Goal: Task Accomplishment & Management: Manage account settings

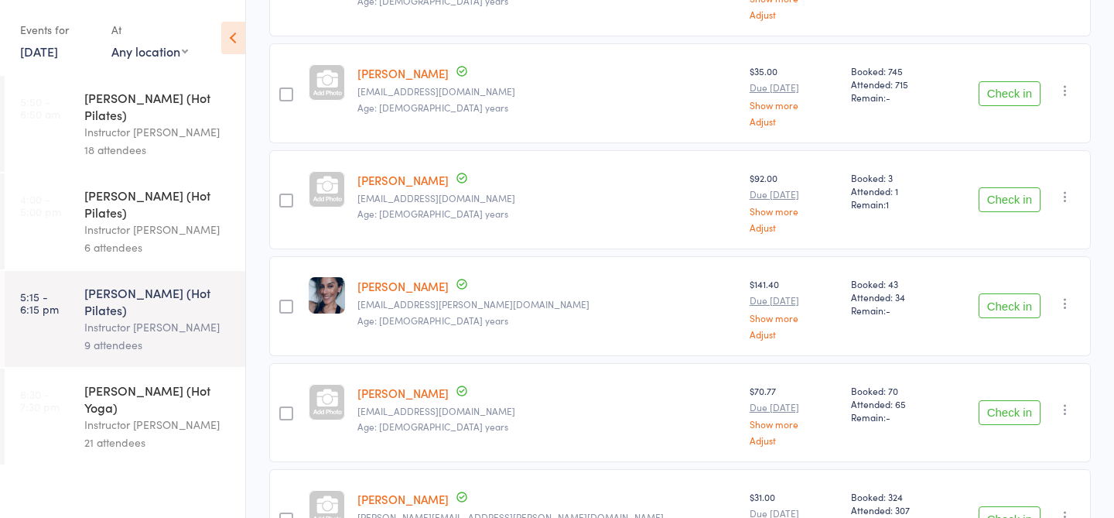
scroll to position [322, 0]
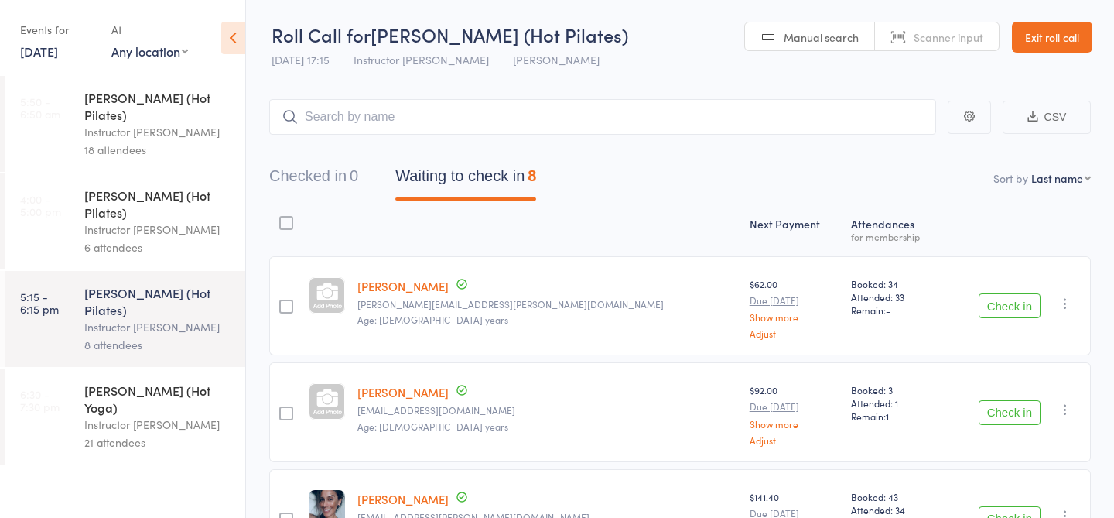
click at [324, 107] on input "search" at bounding box center [602, 117] width 667 height 36
type input "NEW3310"
click at [886, 153] on link "Check in" at bounding box center [893, 150] width 55 height 24
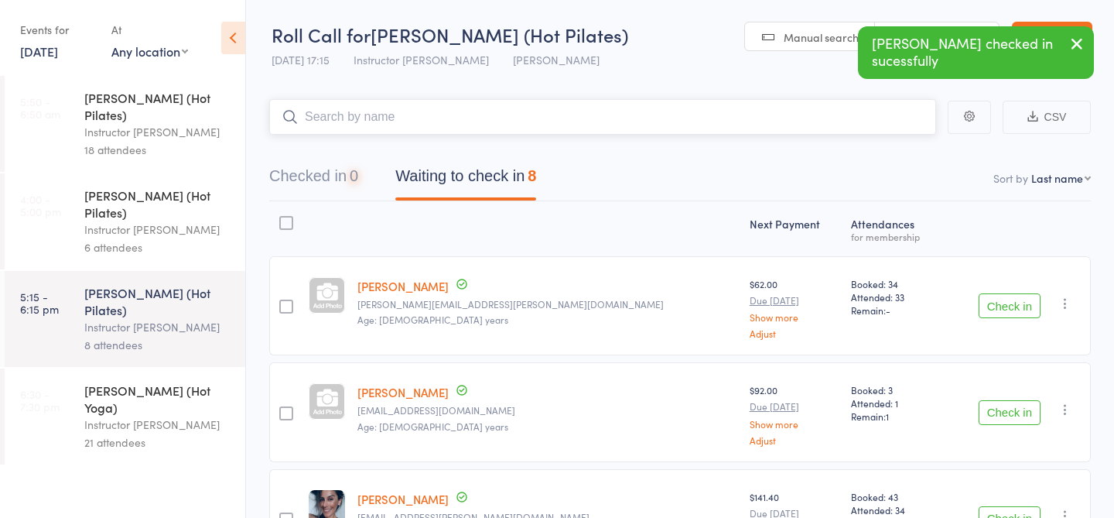
click at [717, 116] on input "search" at bounding box center [602, 117] width 667 height 36
type input "23425"
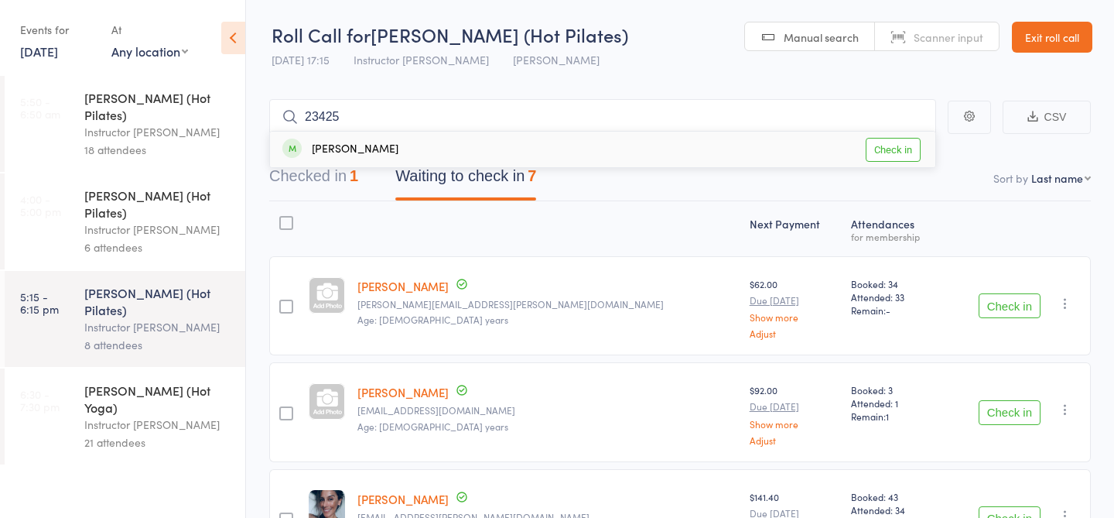
click at [895, 153] on link "Check in" at bounding box center [893, 150] width 55 height 24
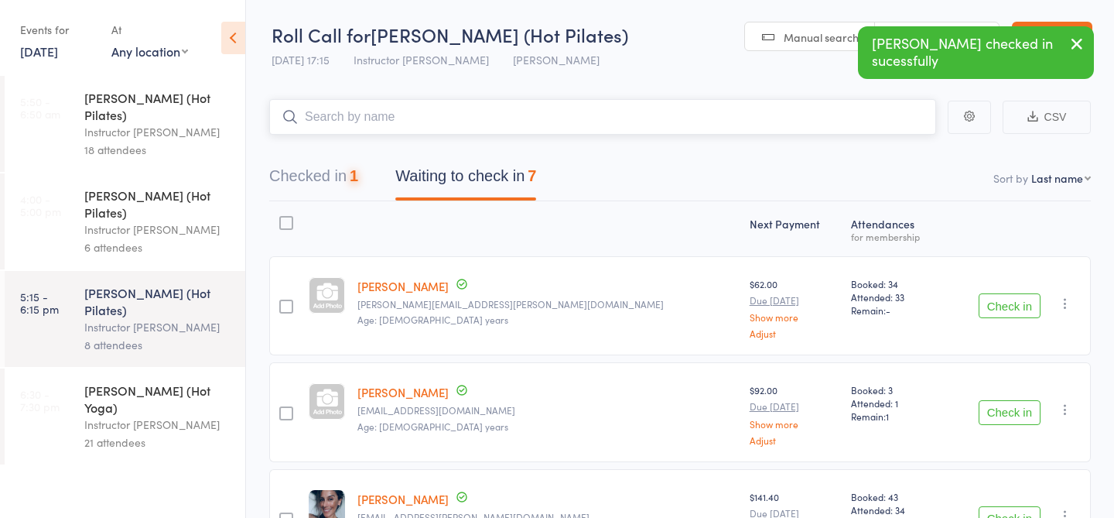
click at [761, 131] on input "search" at bounding box center [602, 117] width 667 height 36
type input "20637"
click at [875, 156] on link "Check in" at bounding box center [893, 150] width 55 height 24
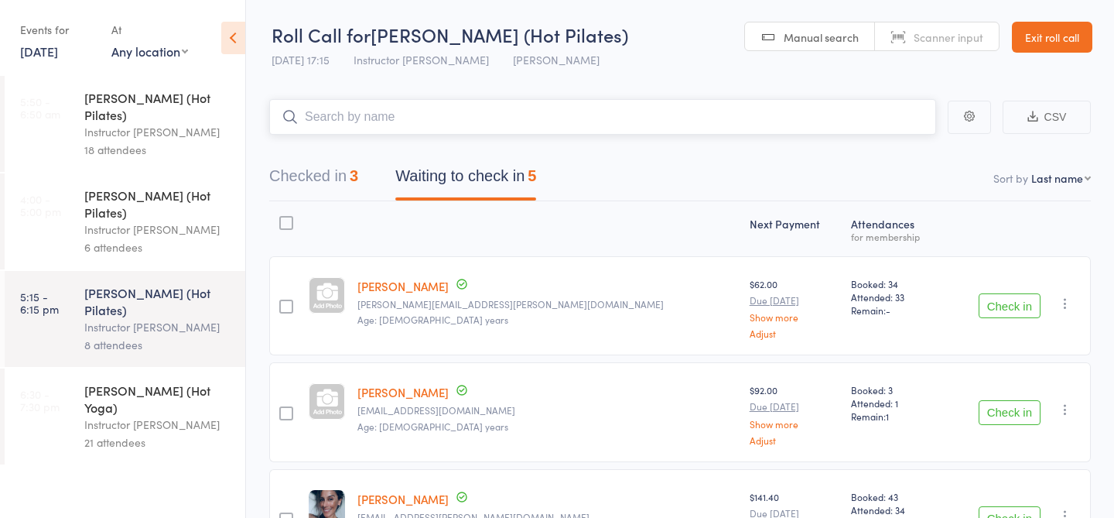
click at [433, 132] on input "search" at bounding box center [602, 117] width 667 height 36
type input "22020"
click at [903, 156] on link "Check in" at bounding box center [893, 150] width 55 height 24
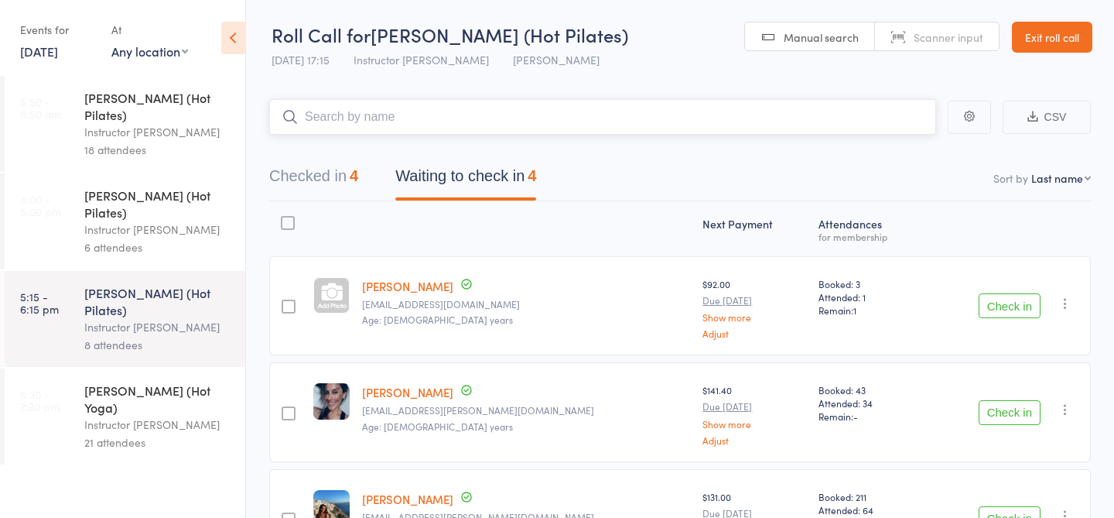
click at [399, 111] on input "search" at bounding box center [602, 117] width 667 height 36
type input "23011"
click at [888, 147] on link "Check in" at bounding box center [893, 150] width 55 height 24
click at [331, 188] on button "Checked in 5" at bounding box center [313, 179] width 89 height 41
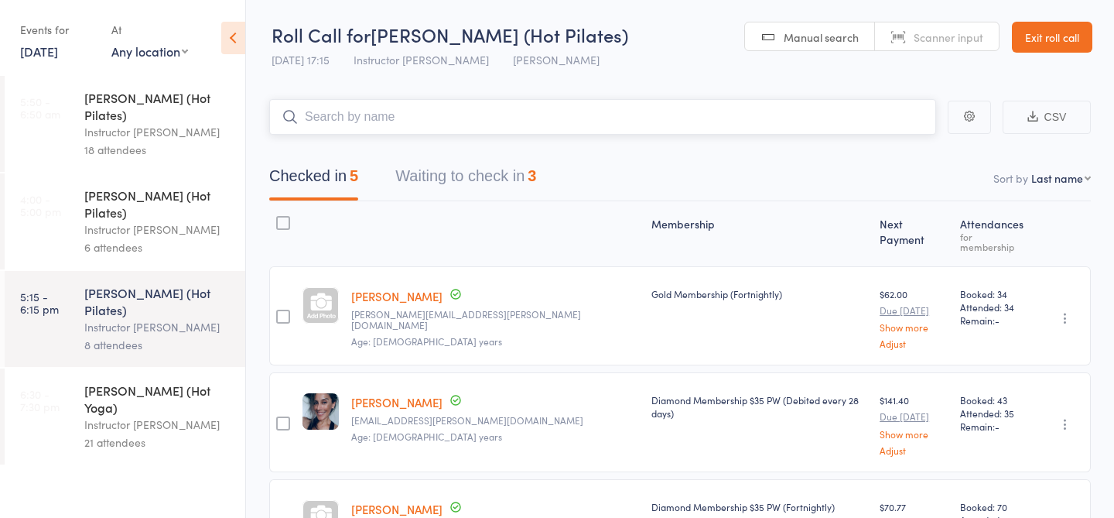
click at [443, 166] on button "Waiting to check in 3" at bounding box center [465, 179] width 141 height 41
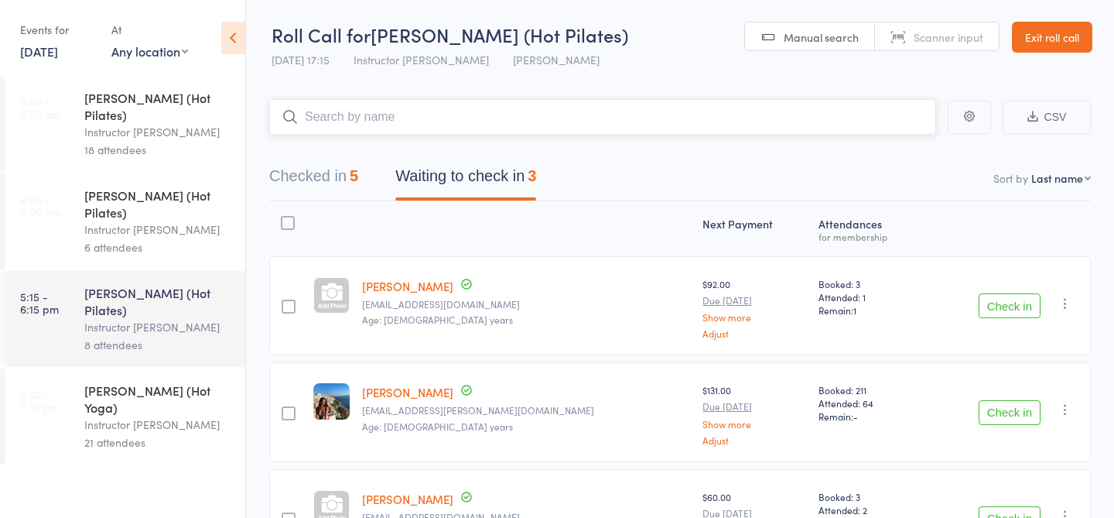
click at [349, 166] on button "Checked in 5" at bounding box center [313, 179] width 89 height 41
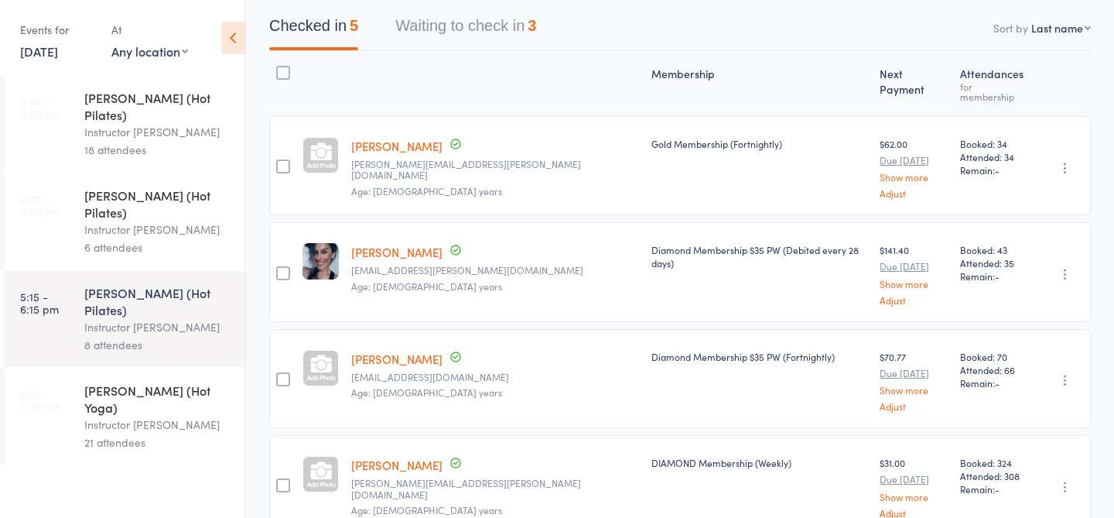
scroll to position [139, 0]
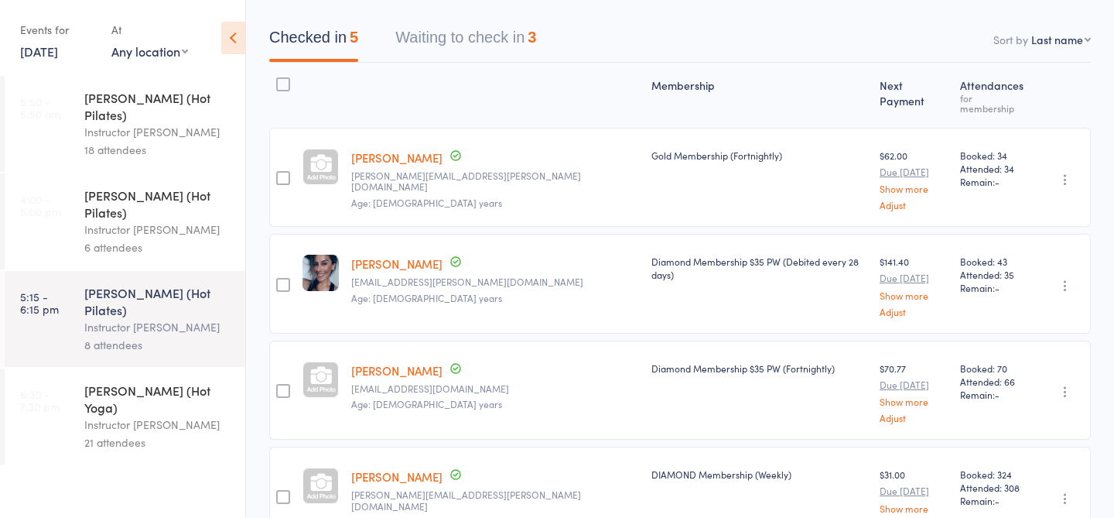
click at [409, 255] on link "Adriana Coutinho" at bounding box center [396, 263] width 91 height 16
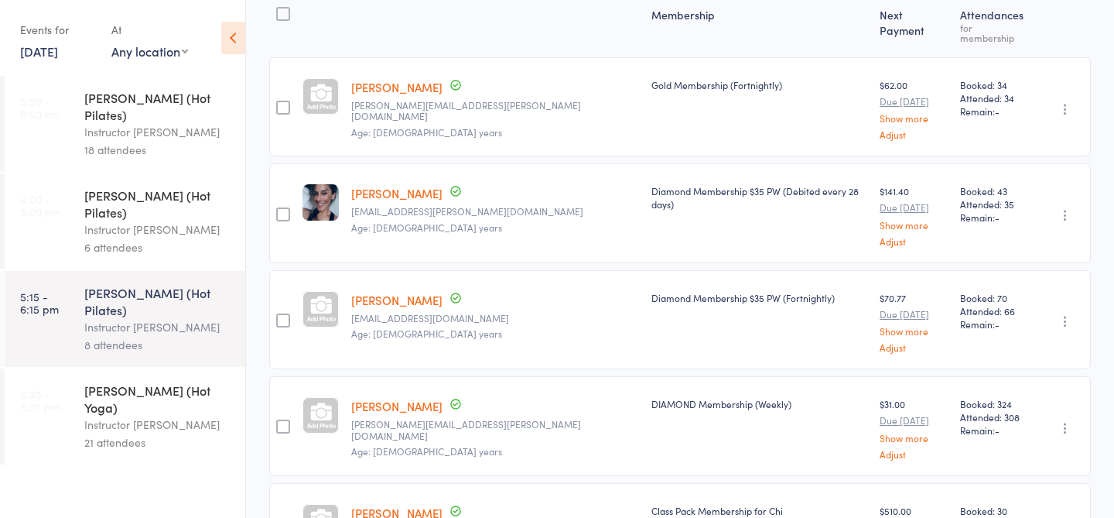
scroll to position [210, 0]
click at [406, 396] on link "[PERSON_NAME]" at bounding box center [396, 404] width 91 height 16
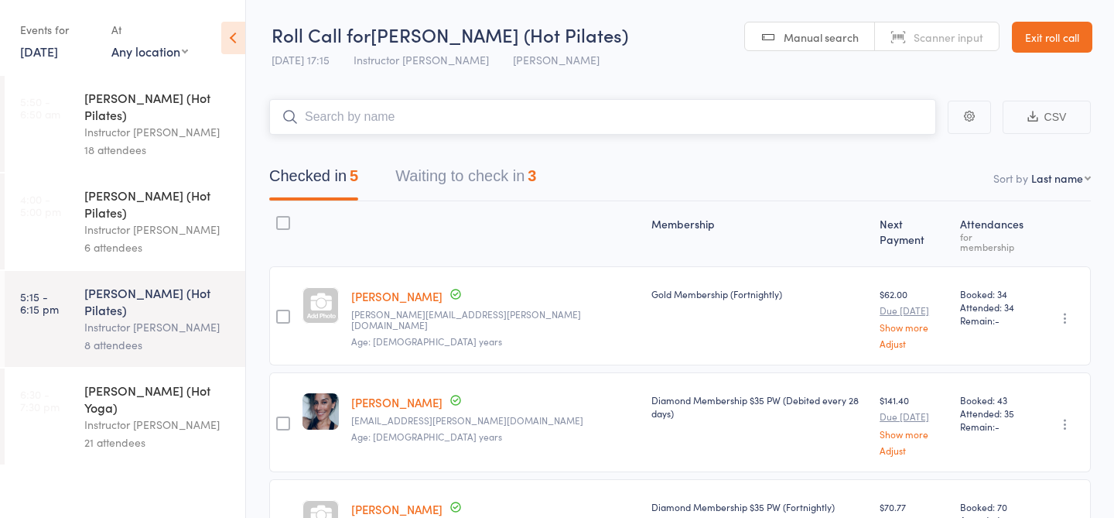
click at [745, 128] on input "search" at bounding box center [602, 117] width 667 height 36
type input "23034"
click at [895, 151] on link "Drop in" at bounding box center [896, 150] width 50 height 24
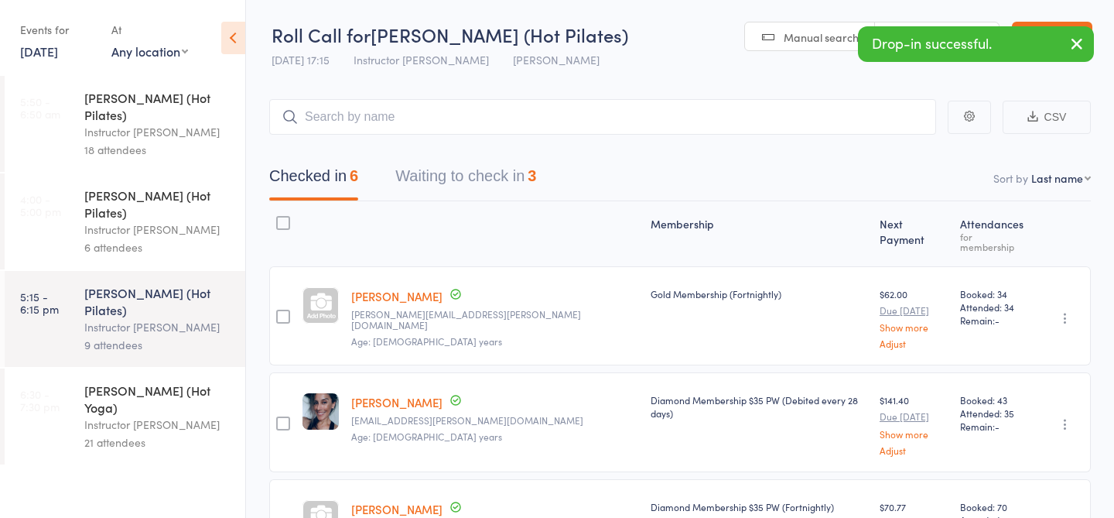
click at [1077, 45] on icon "button" at bounding box center [1077, 43] width 19 height 19
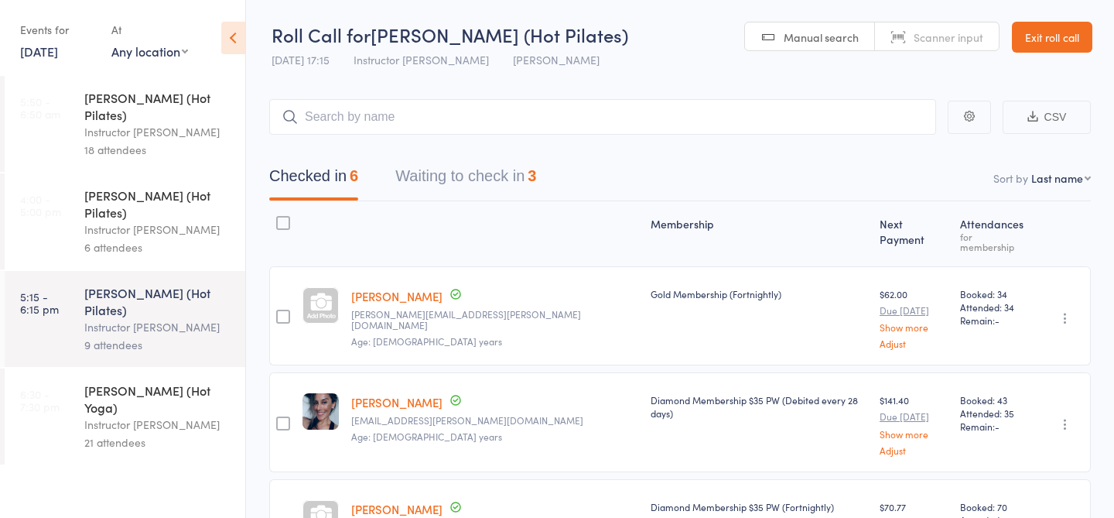
click at [518, 169] on button "Waiting to check in 3" at bounding box center [465, 179] width 141 height 41
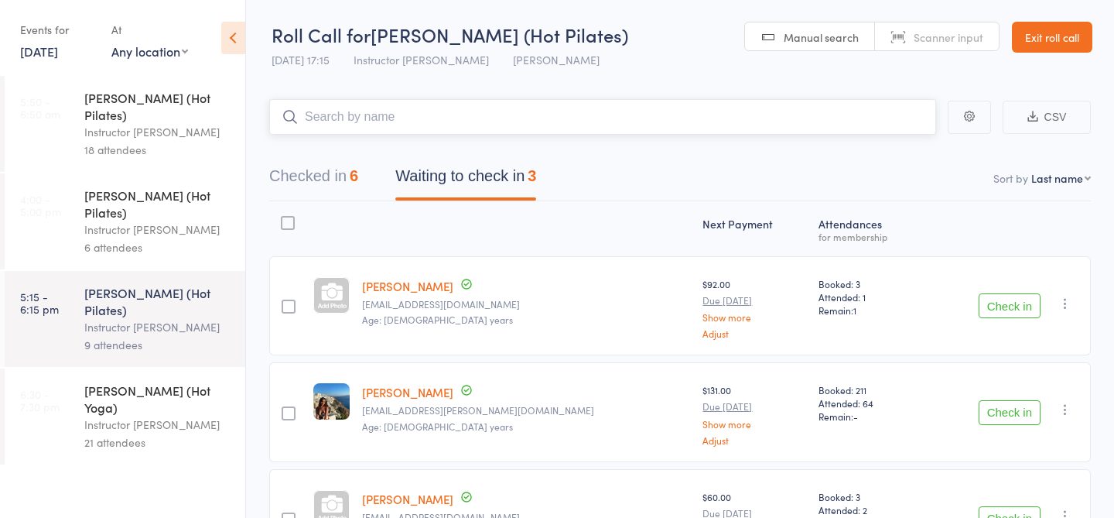
click at [515, 123] on input "search" at bounding box center [602, 117] width 667 height 36
click at [543, 117] on input "search" at bounding box center [602, 117] width 667 height 36
type input "23480"
click at [888, 153] on link "Check in" at bounding box center [893, 150] width 55 height 24
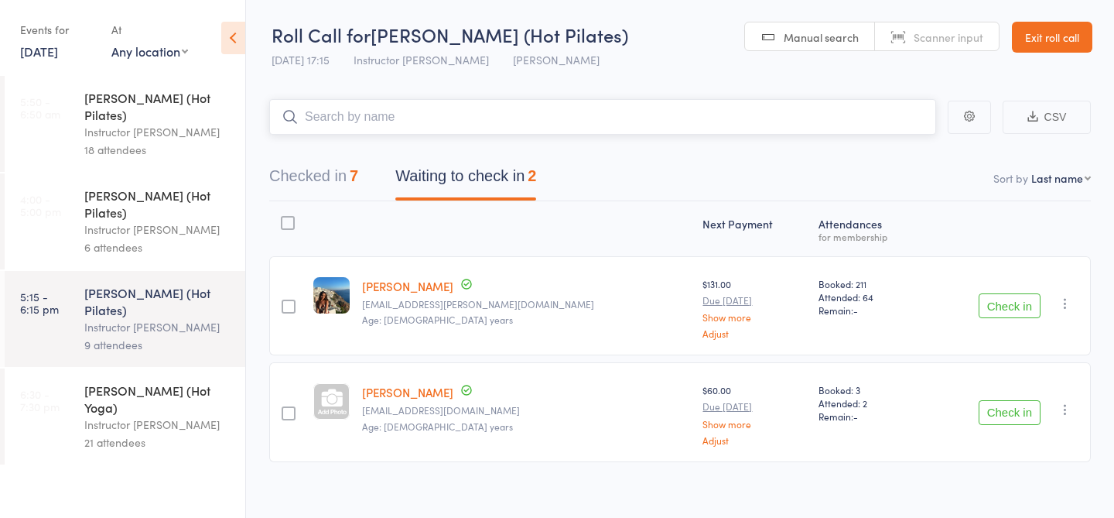
click at [388, 114] on input "search" at bounding box center [602, 117] width 667 height 36
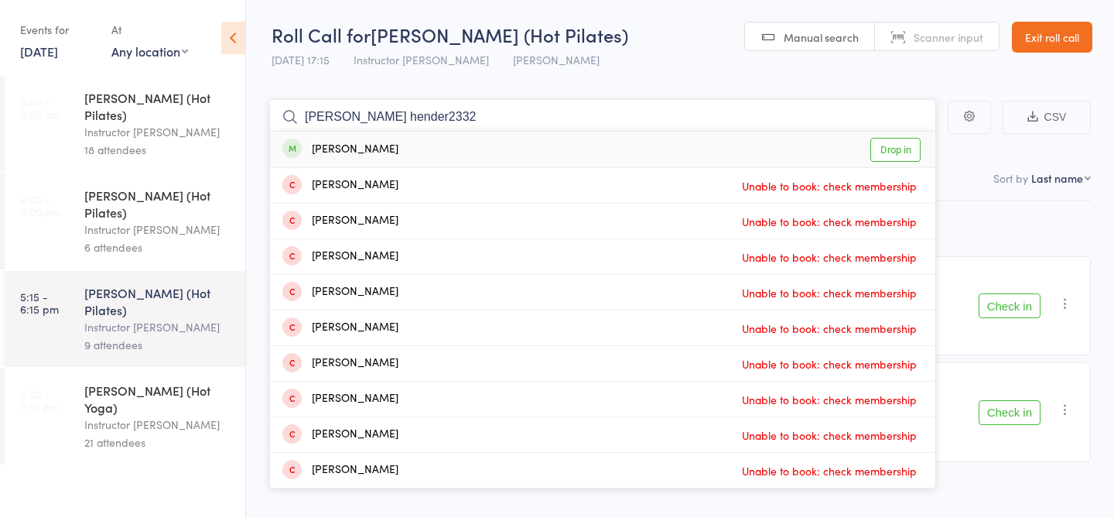
type input "emily hender23324"
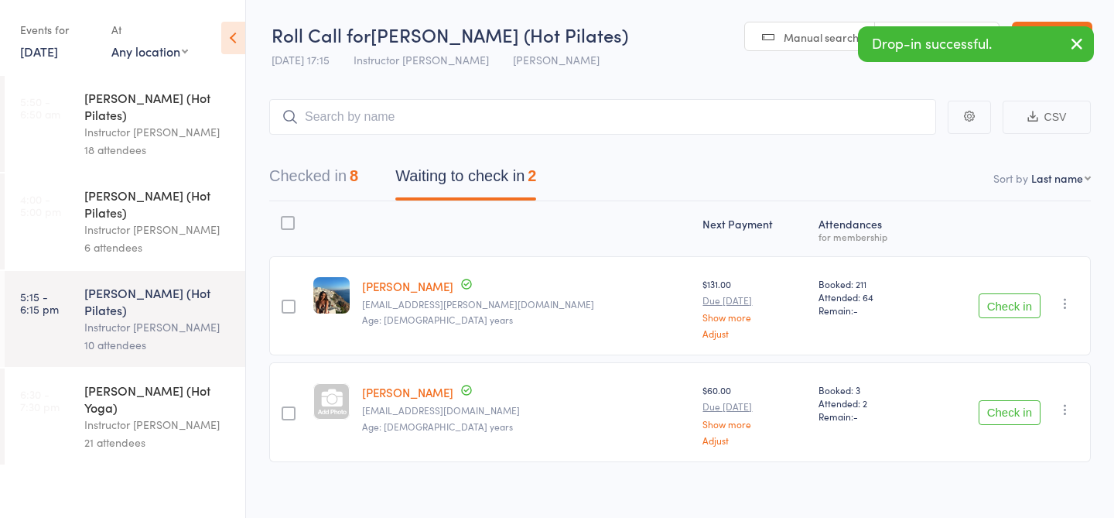
click at [1078, 43] on icon "button" at bounding box center [1077, 43] width 19 height 19
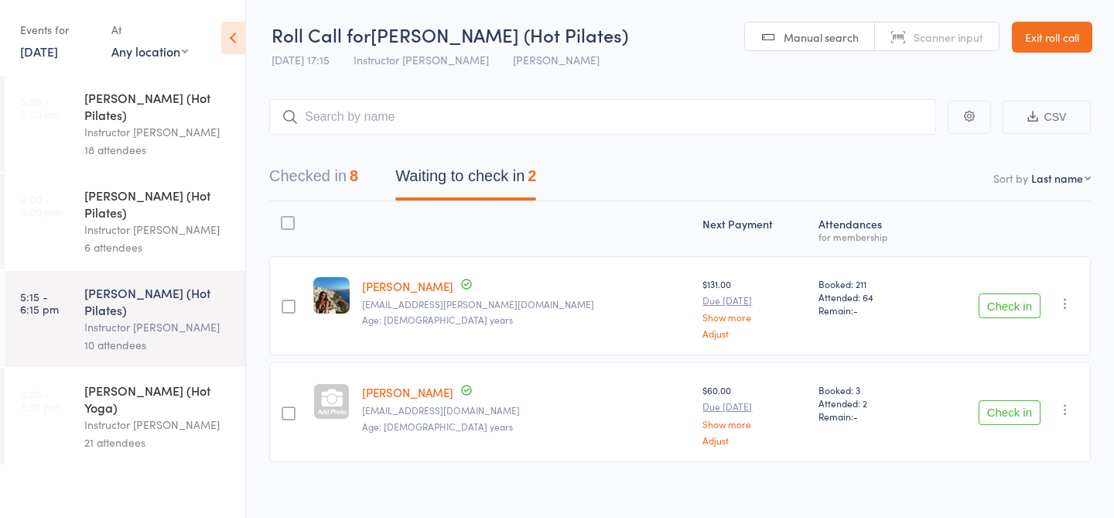
click at [112, 433] on div "21 attendees" at bounding box center [158, 442] width 148 height 18
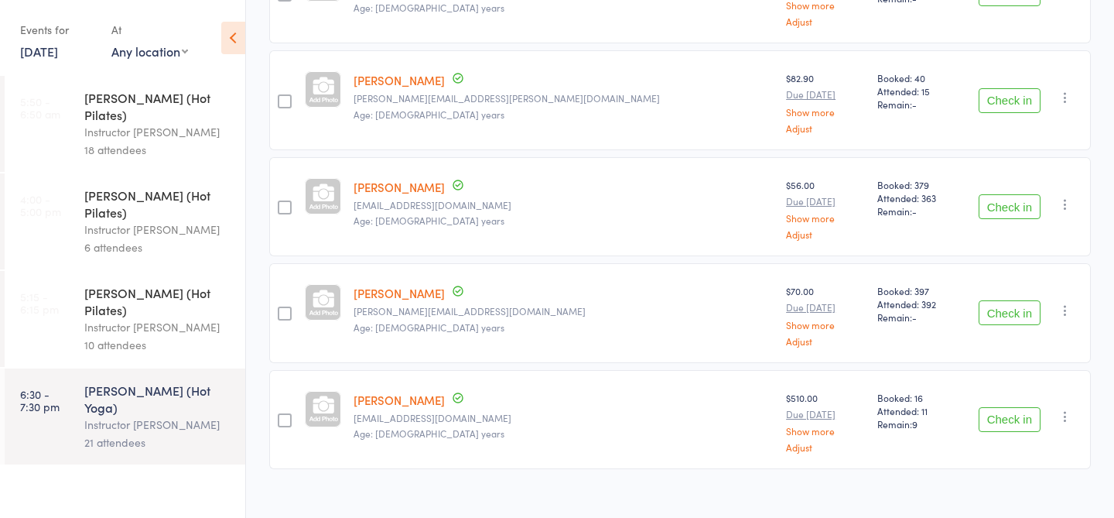
scroll to position [2021, 0]
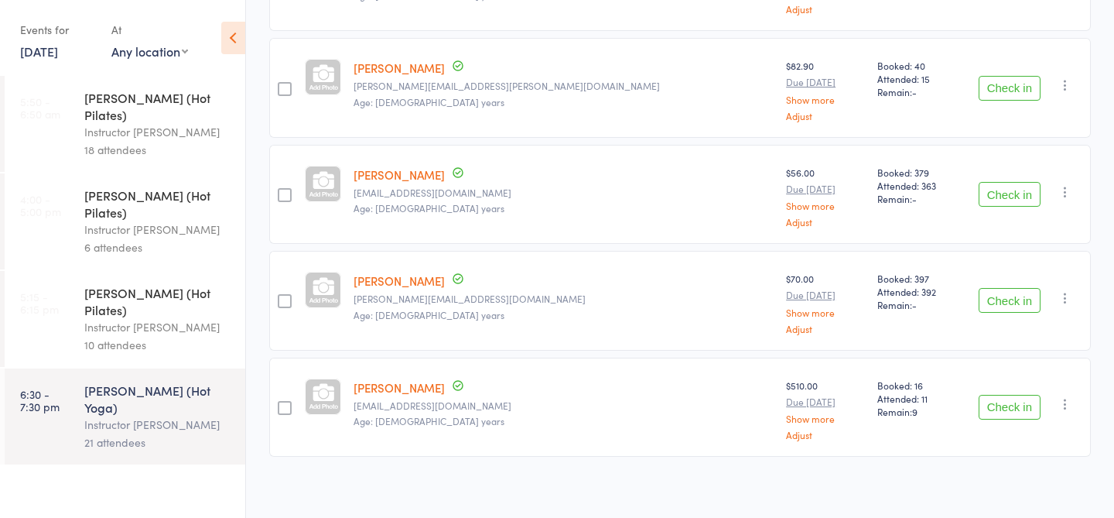
click at [197, 318] on div "Instructor [PERSON_NAME]" at bounding box center [158, 327] width 148 height 18
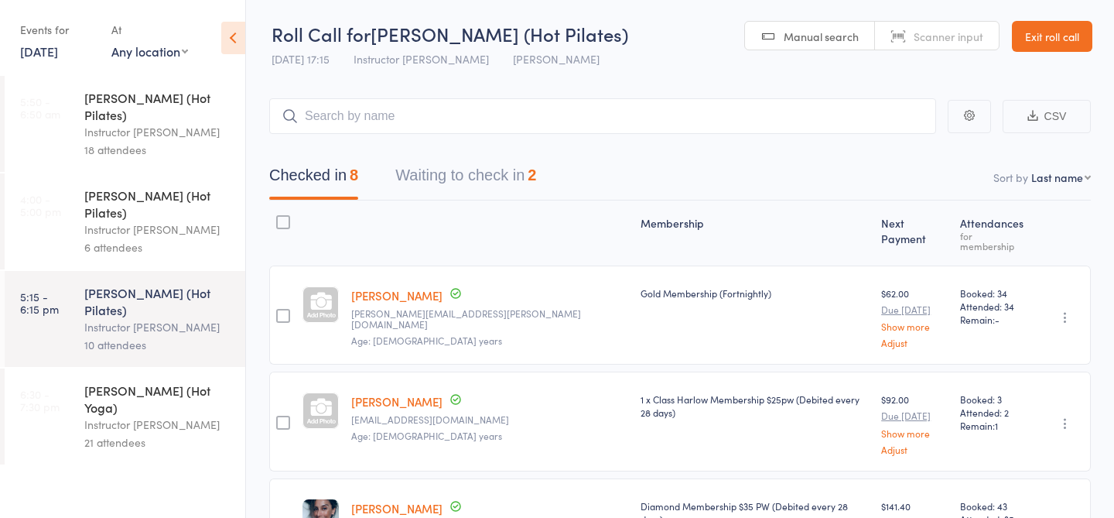
click at [443, 182] on button "Waiting to check in 2" at bounding box center [465, 179] width 141 height 41
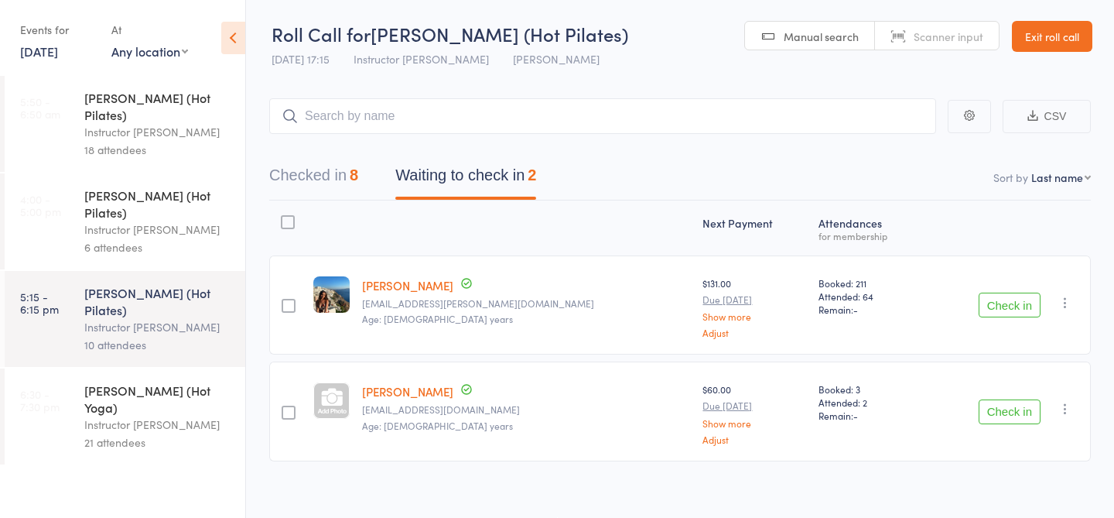
scroll to position [12, 0]
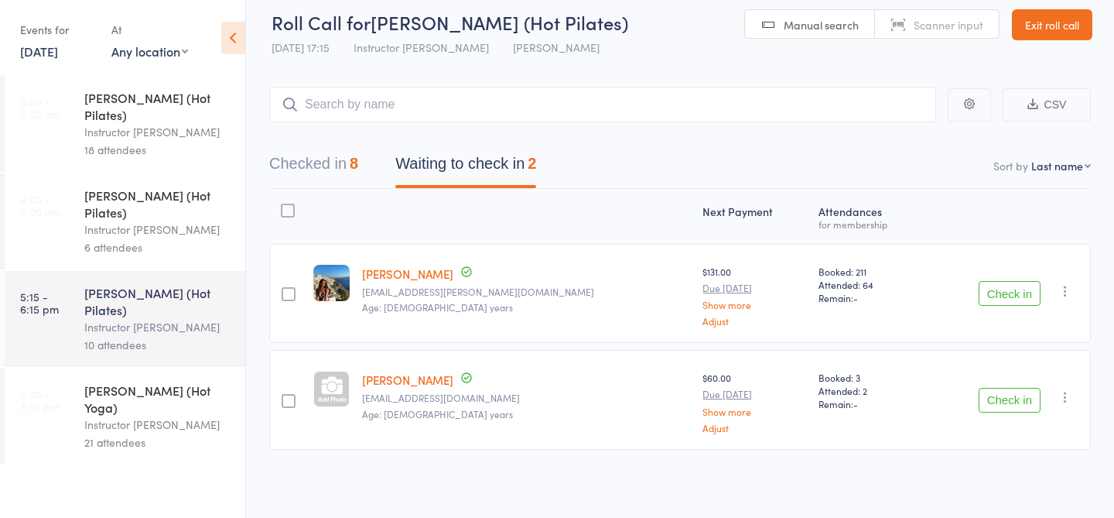
click at [1054, 26] on link "Exit roll call" at bounding box center [1052, 24] width 80 height 31
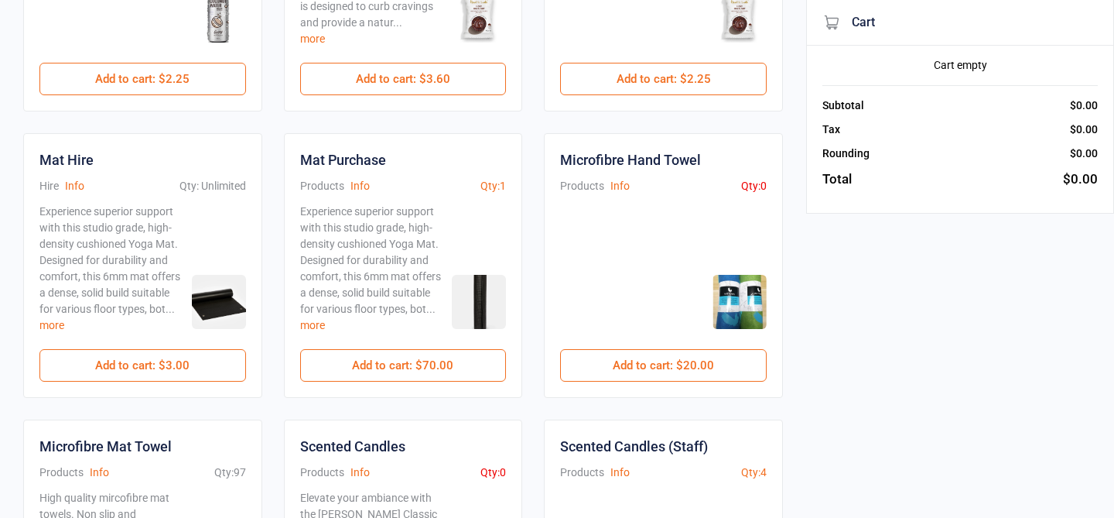
scroll to position [588, 0]
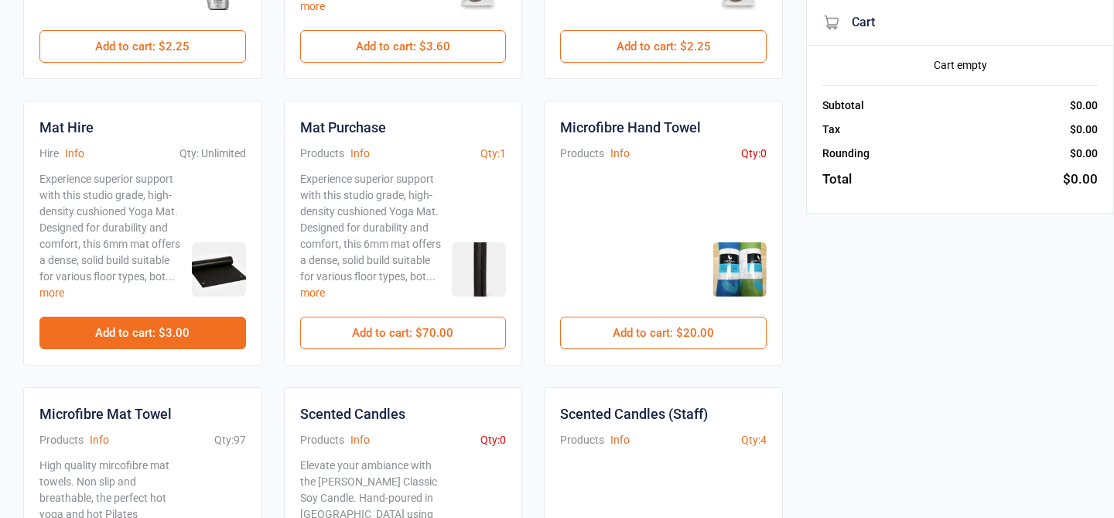
click at [192, 342] on button "Add to cart : $3.00" at bounding box center [142, 333] width 207 height 33
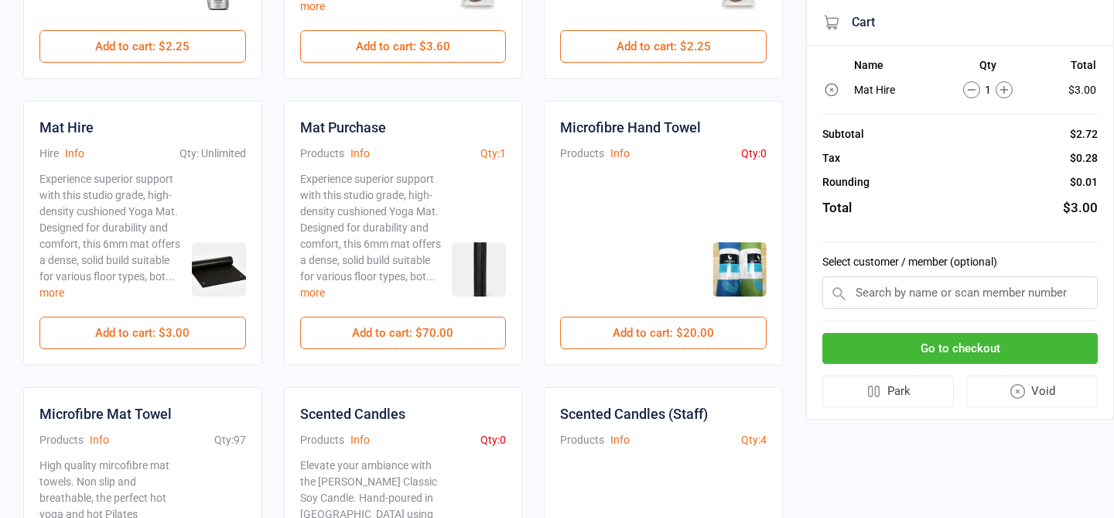
click at [943, 351] on button "Go to checkout" at bounding box center [960, 349] width 275 height 32
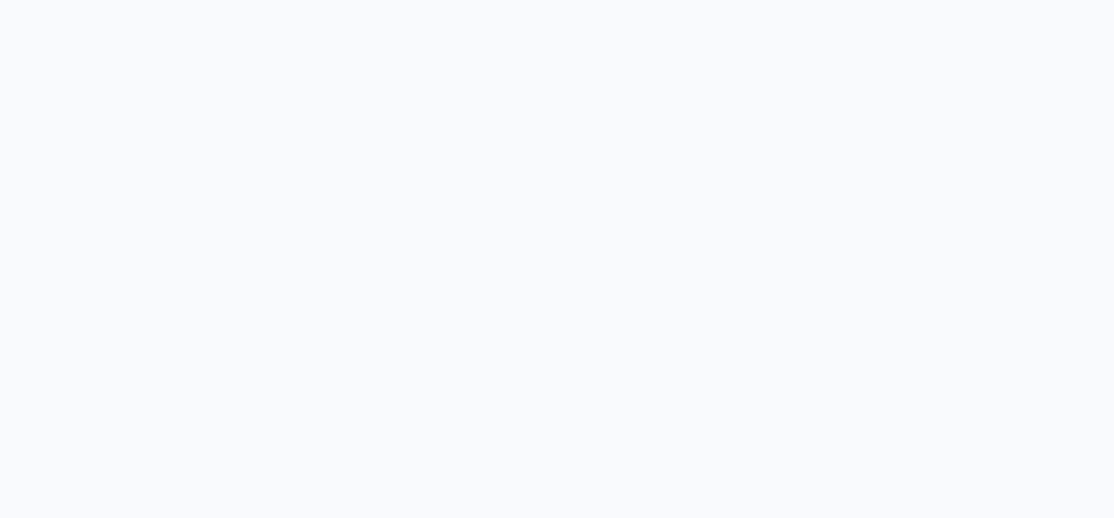
scroll to position [40, 0]
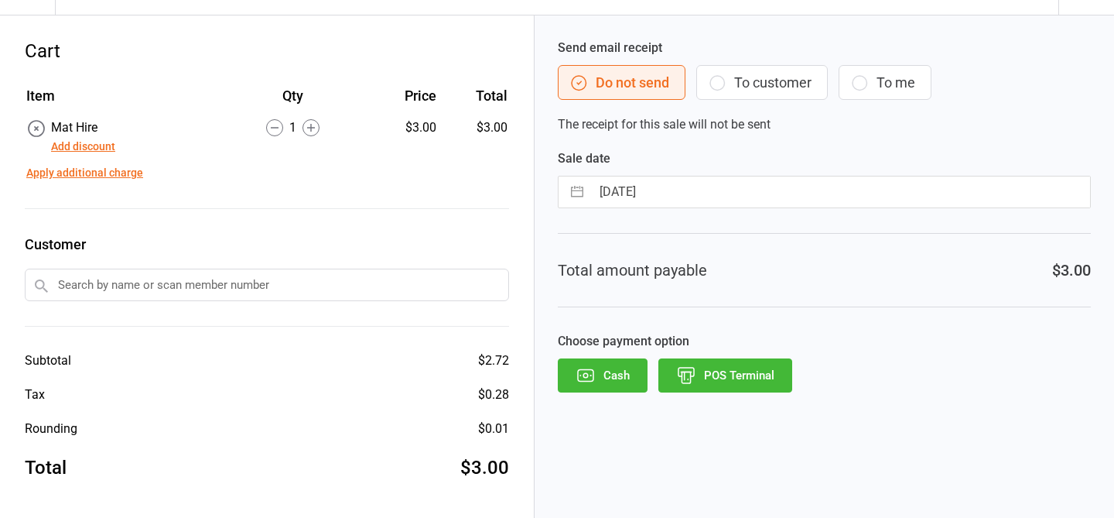
click at [724, 376] on button "POS Terminal" at bounding box center [726, 375] width 134 height 34
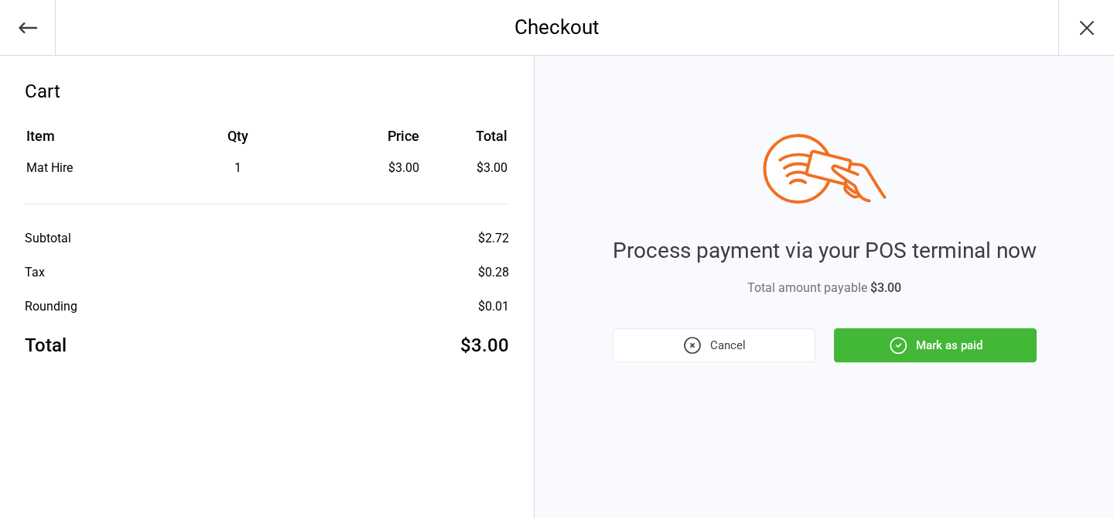
click at [952, 338] on button "Mark as paid" at bounding box center [935, 345] width 203 height 34
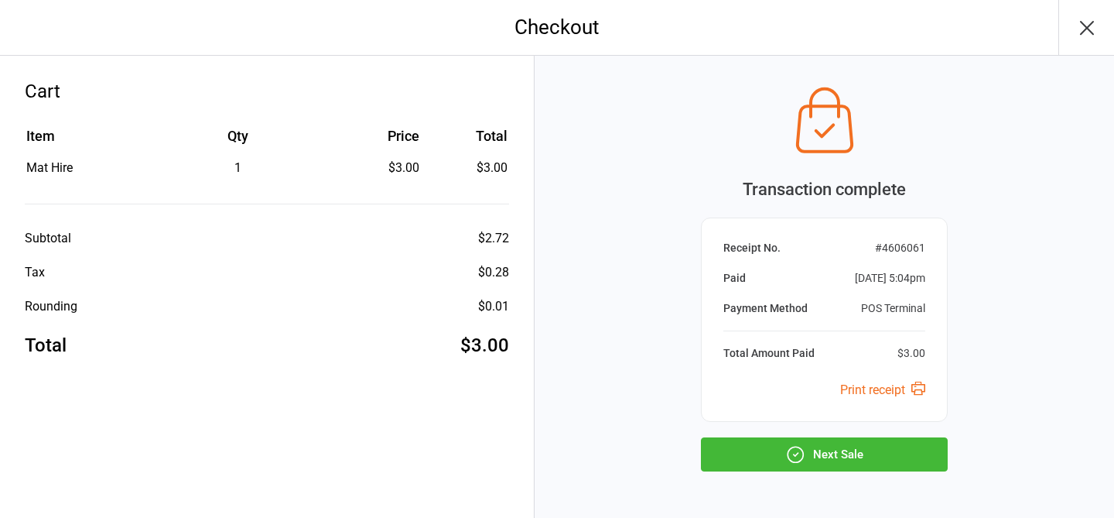
click at [892, 458] on button "Next Sale" at bounding box center [824, 454] width 247 height 34
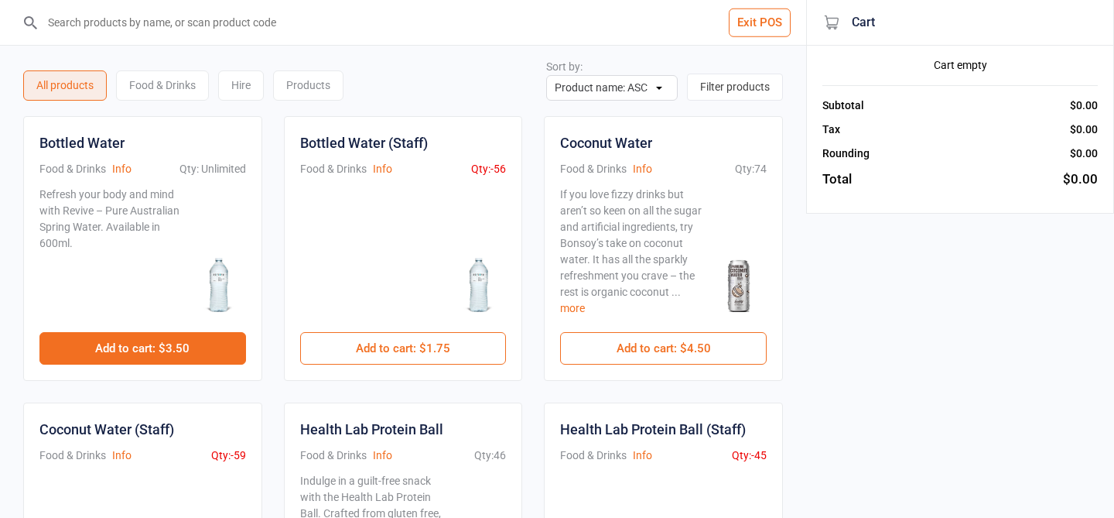
click at [150, 342] on button "Add to cart : $3.50" at bounding box center [142, 348] width 207 height 33
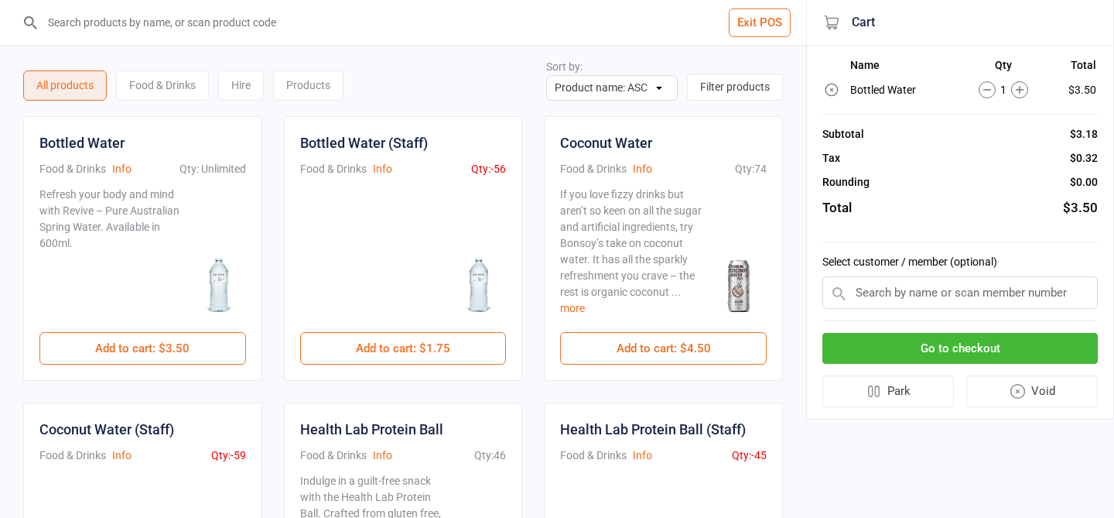
click at [871, 360] on button "Go to checkout" at bounding box center [960, 349] width 275 height 32
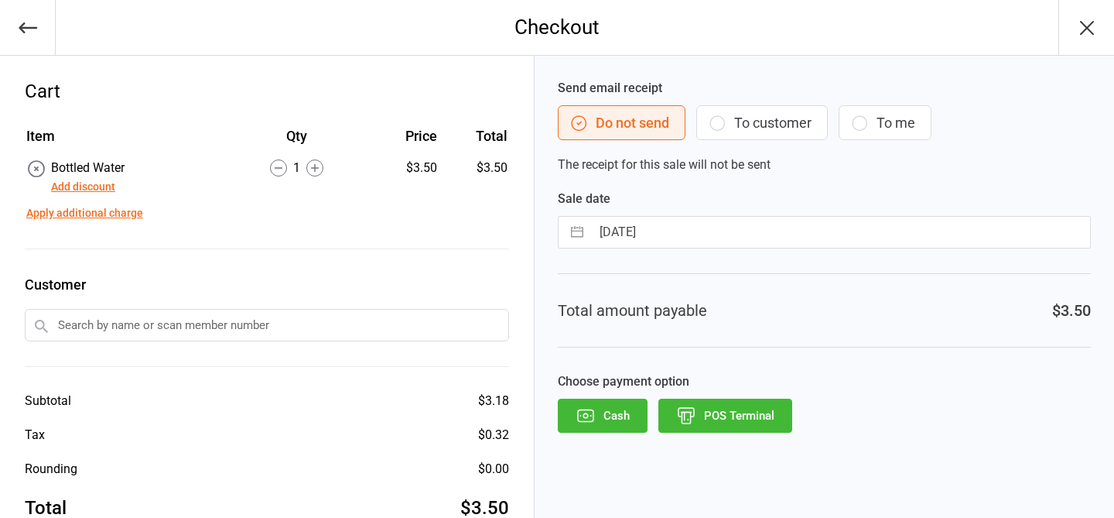
click at [756, 423] on button "POS Terminal" at bounding box center [726, 416] width 134 height 34
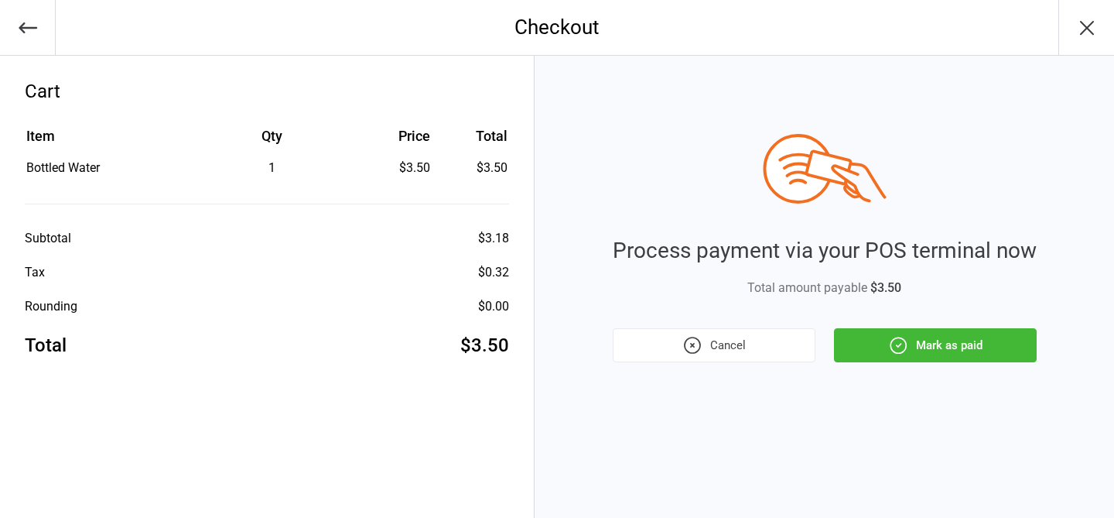
click at [955, 357] on button "Mark as paid" at bounding box center [935, 345] width 203 height 34
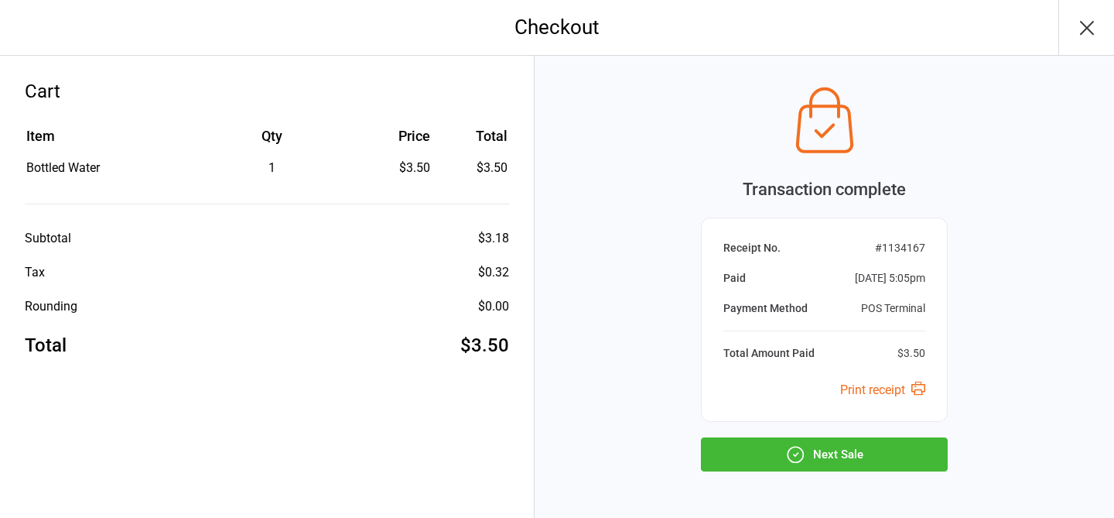
click at [810, 456] on button "Next Sale" at bounding box center [824, 454] width 247 height 34
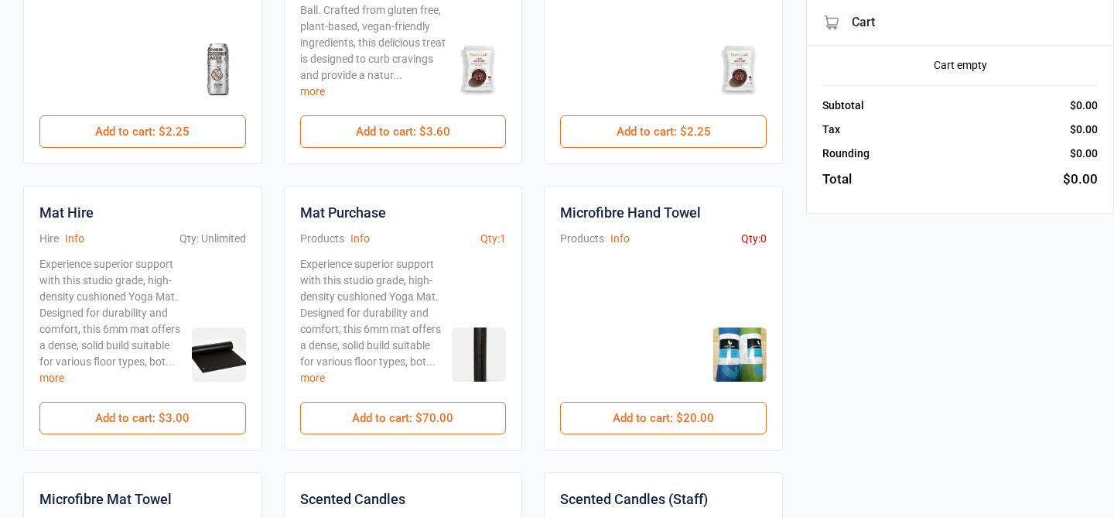
scroll to position [508, 0]
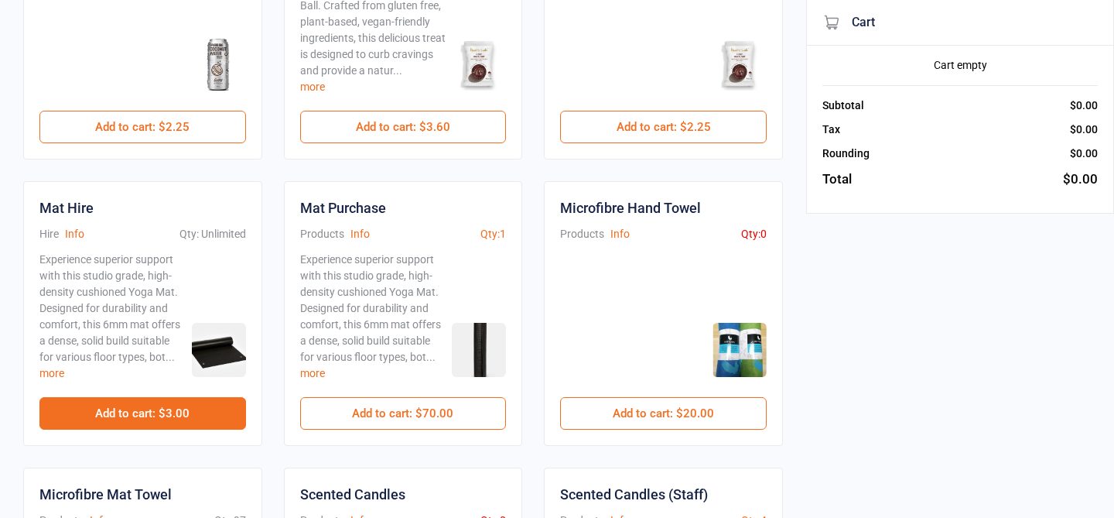
click at [221, 406] on button "Add to cart : $3.00" at bounding box center [142, 413] width 207 height 33
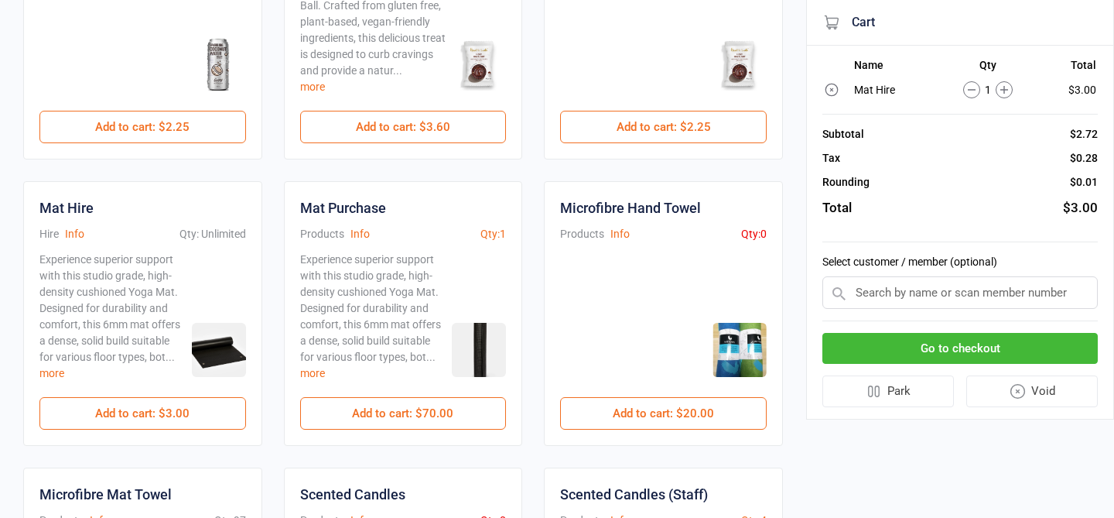
click at [920, 350] on button "Go to checkout" at bounding box center [960, 349] width 275 height 32
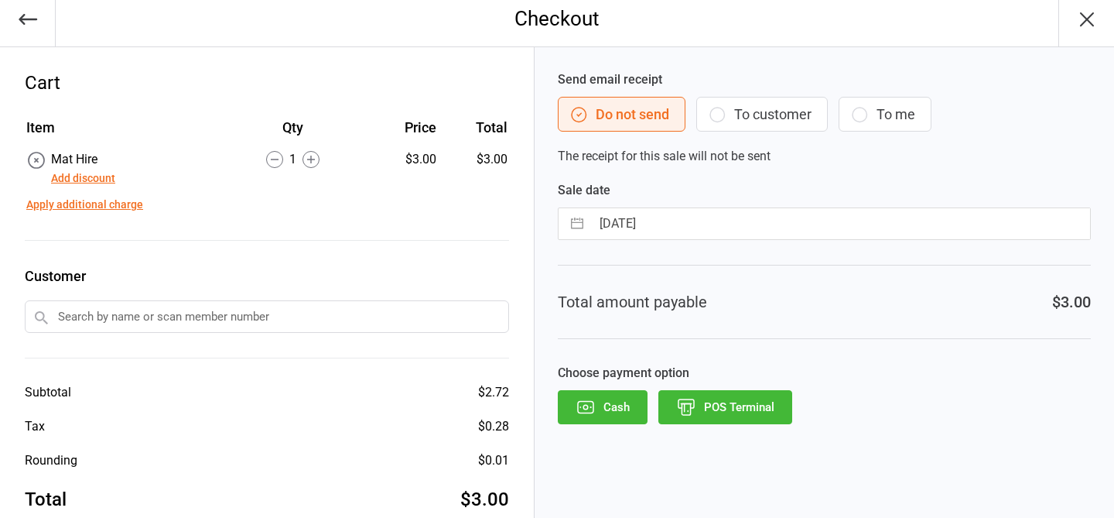
scroll to position [40, 0]
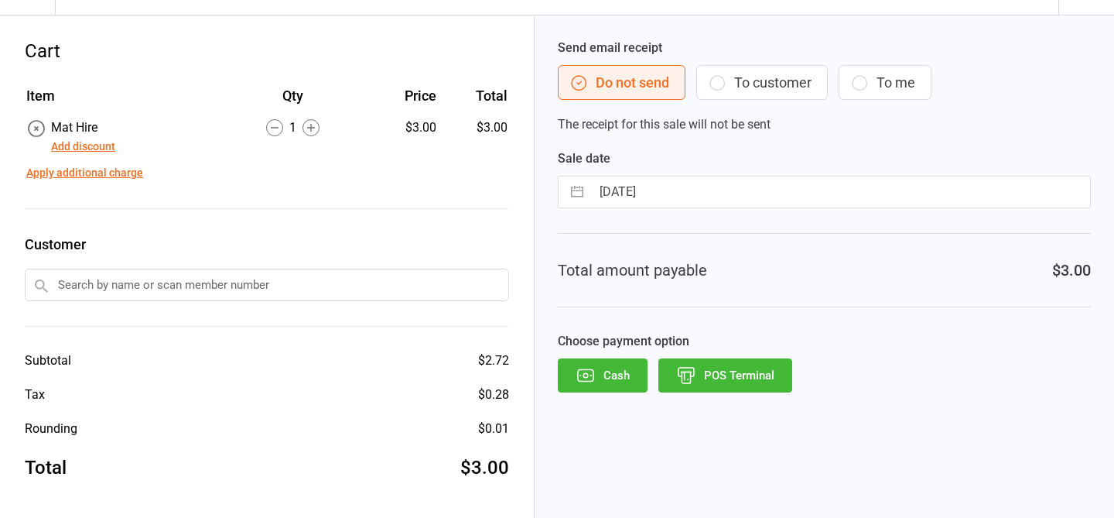
click at [743, 369] on button "POS Terminal" at bounding box center [726, 375] width 134 height 34
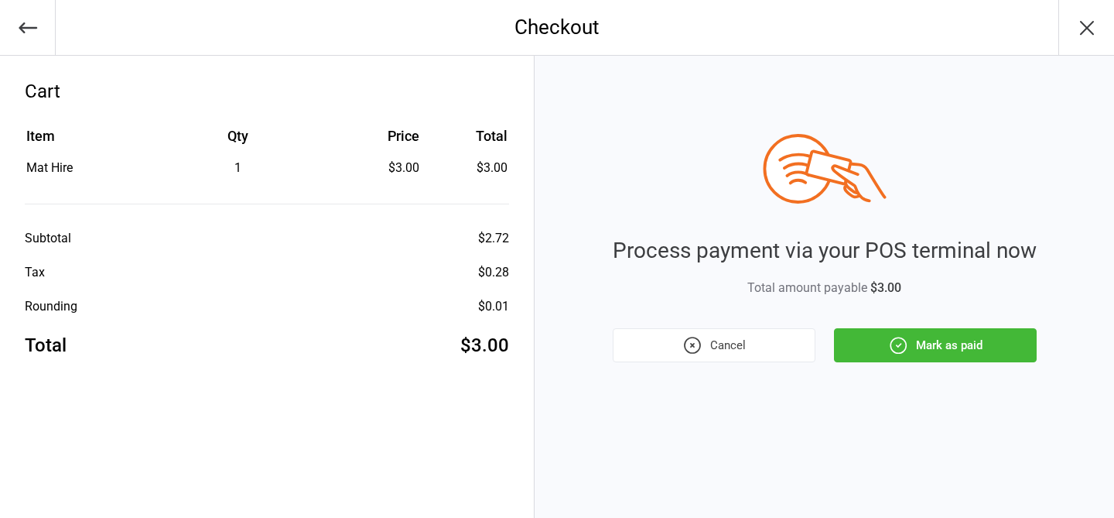
click at [936, 344] on button "Mark as paid" at bounding box center [935, 345] width 203 height 34
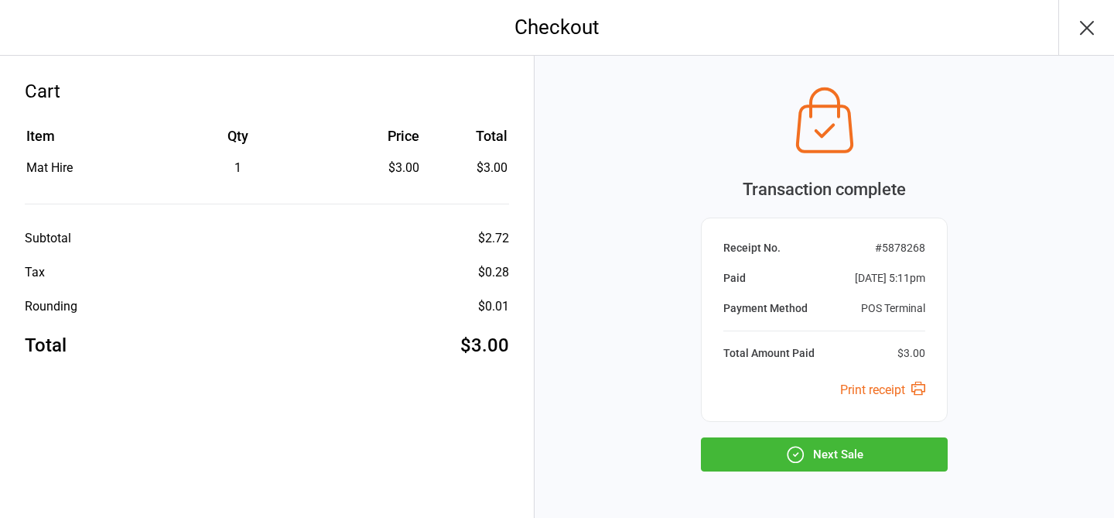
click at [842, 455] on button "Next Sale" at bounding box center [824, 454] width 247 height 34
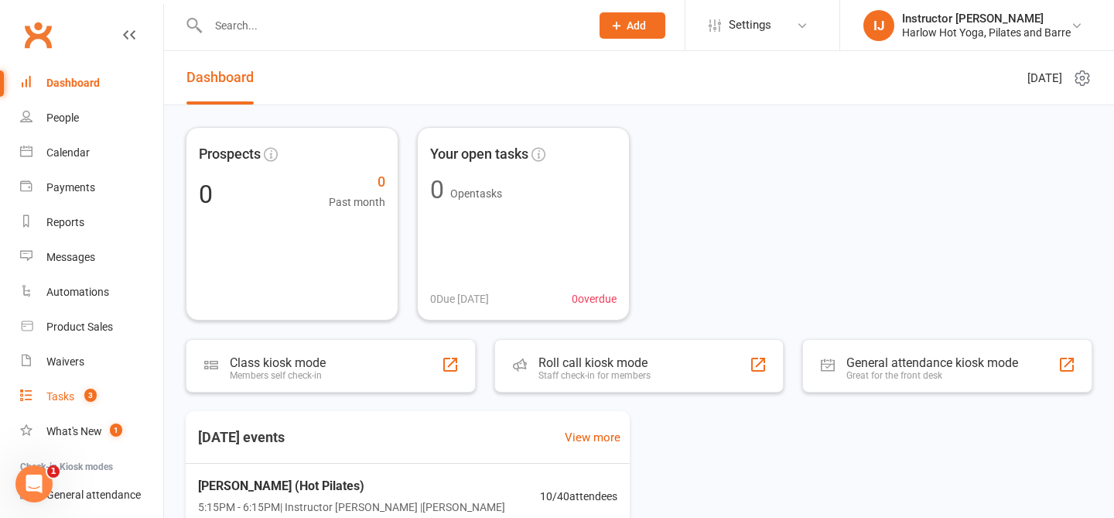
click at [79, 390] on count-badge "3" at bounding box center [87, 396] width 20 height 12
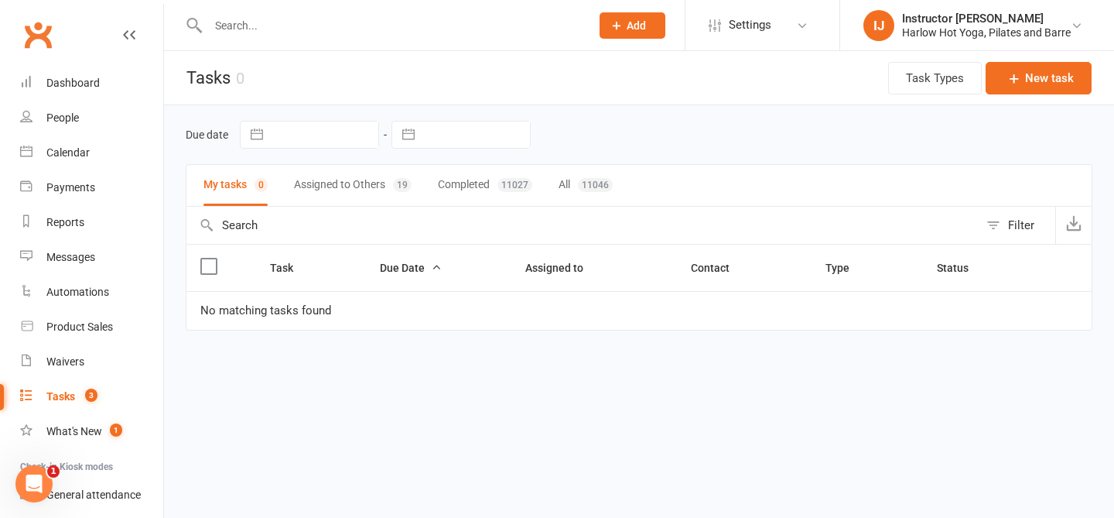
click at [390, 187] on button "Assigned to Others 19" at bounding box center [353, 185] width 118 height 41
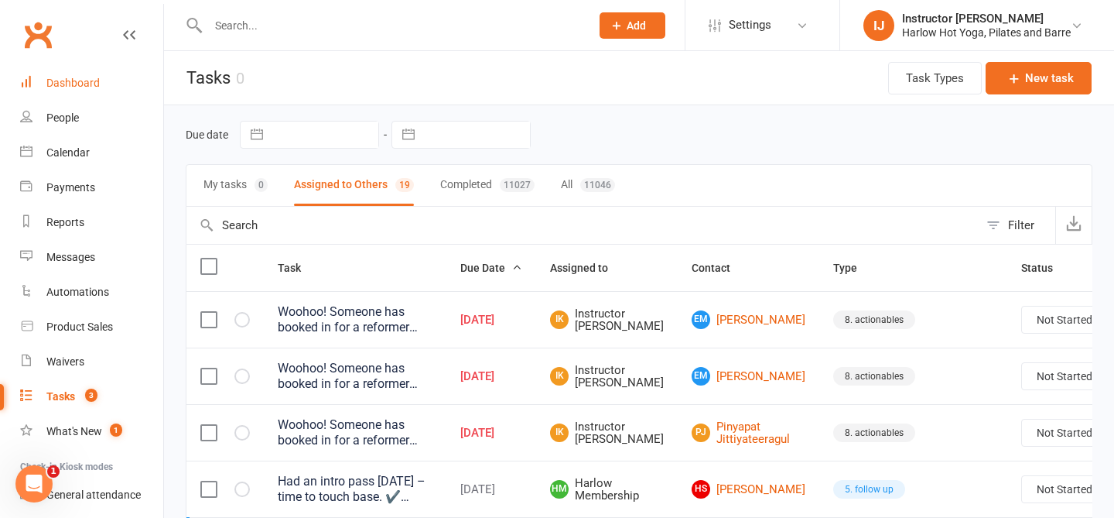
click at [51, 77] on div "Dashboard" at bounding box center [72, 83] width 53 height 12
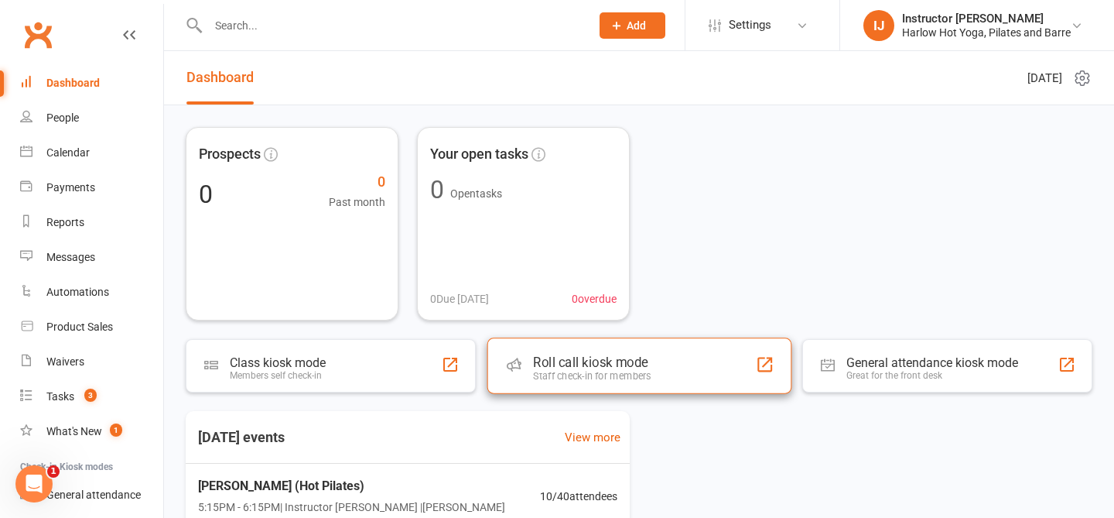
click at [673, 357] on div "Roll call kiosk mode Staff check-in for members" at bounding box center [639, 365] width 304 height 56
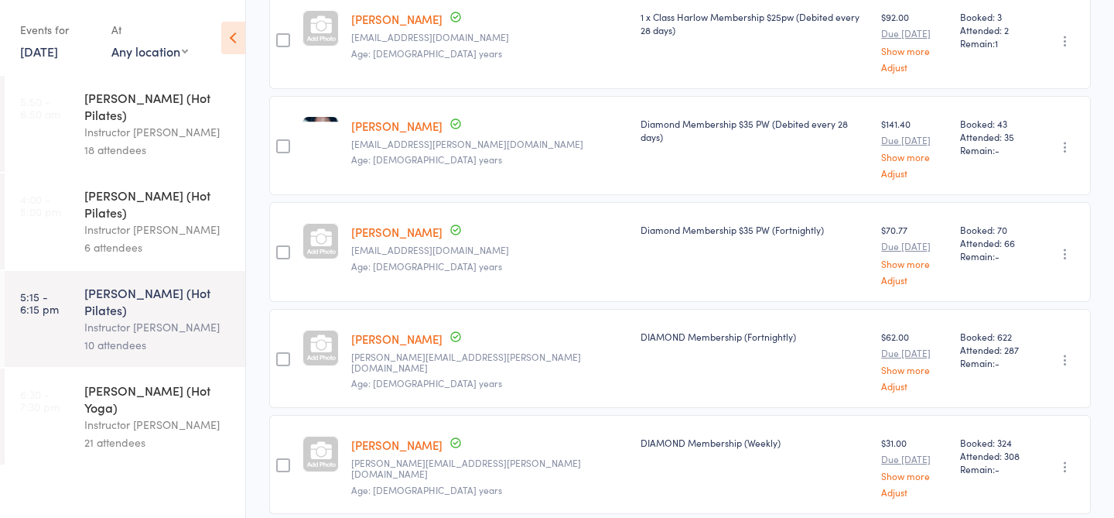
scroll to position [384, 0]
click at [429, 330] on link "[PERSON_NAME]" at bounding box center [396, 338] width 91 height 16
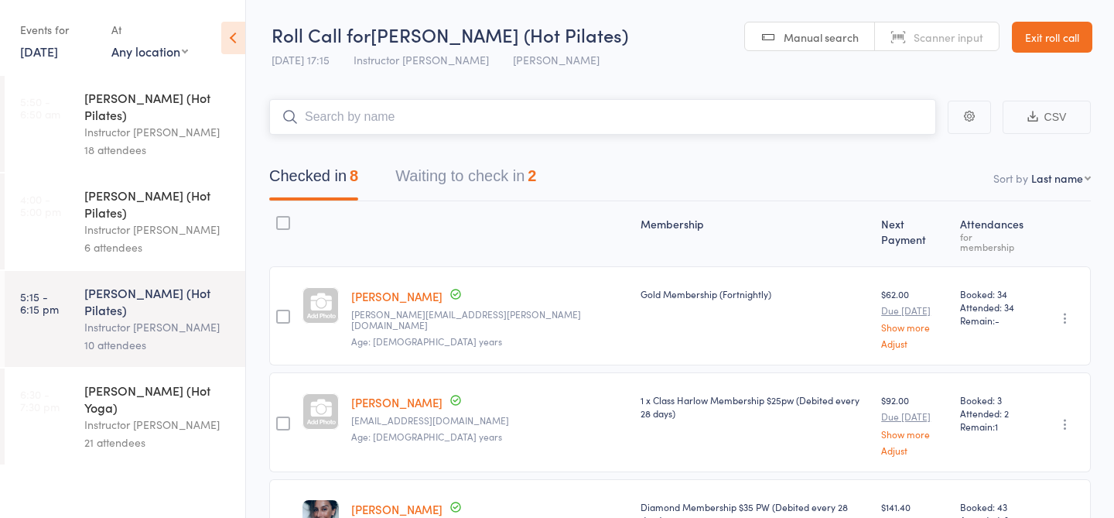
click at [396, 122] on input "search" at bounding box center [602, 117] width 667 height 36
type input "23540"
click at [896, 160] on link "Check in" at bounding box center [893, 150] width 55 height 24
click at [477, 190] on button "Waiting to check in 1" at bounding box center [465, 179] width 141 height 41
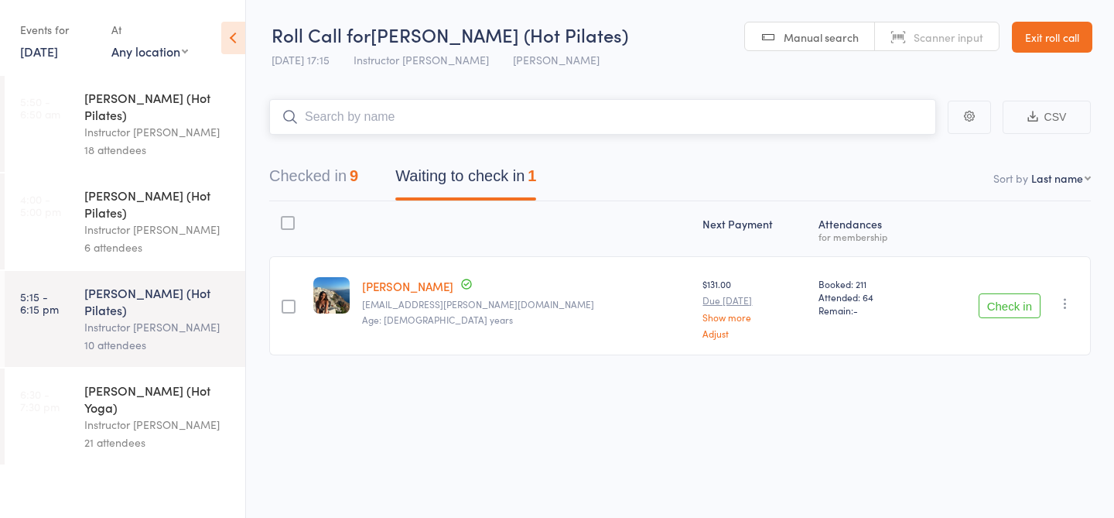
click at [367, 121] on input "search" at bounding box center [602, 117] width 667 height 36
click at [492, 109] on input "search" at bounding box center [602, 117] width 667 height 36
type input "23060"
click at [892, 155] on link "Check in" at bounding box center [893, 150] width 55 height 24
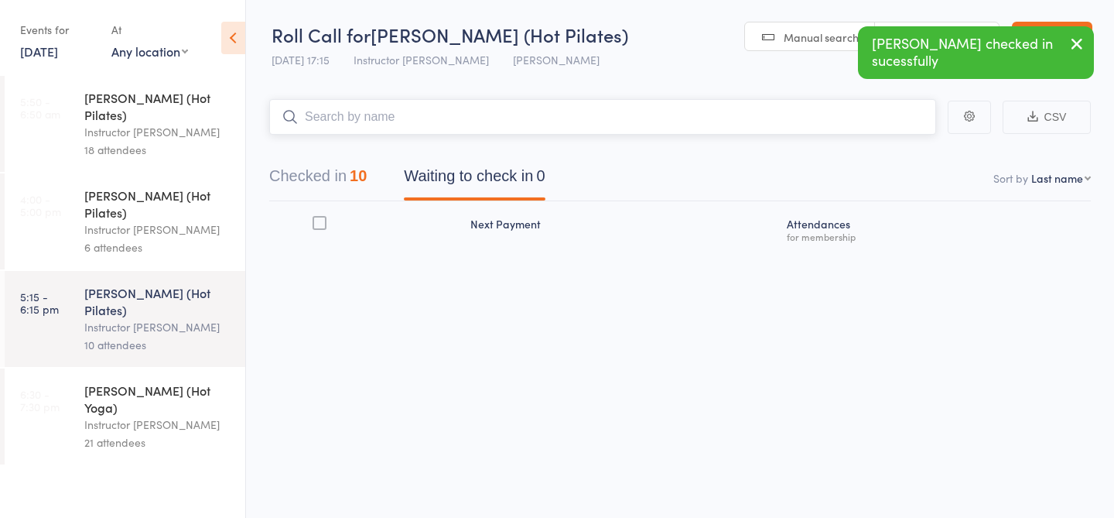
click at [306, 180] on button "Checked in 10" at bounding box center [318, 179] width 98 height 41
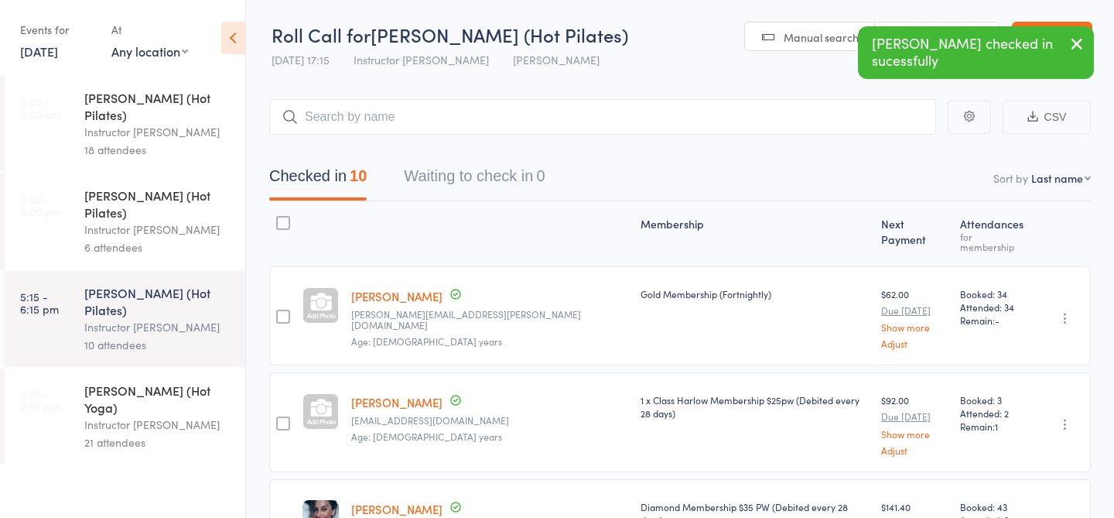
click at [1080, 46] on icon "button" at bounding box center [1077, 43] width 19 height 19
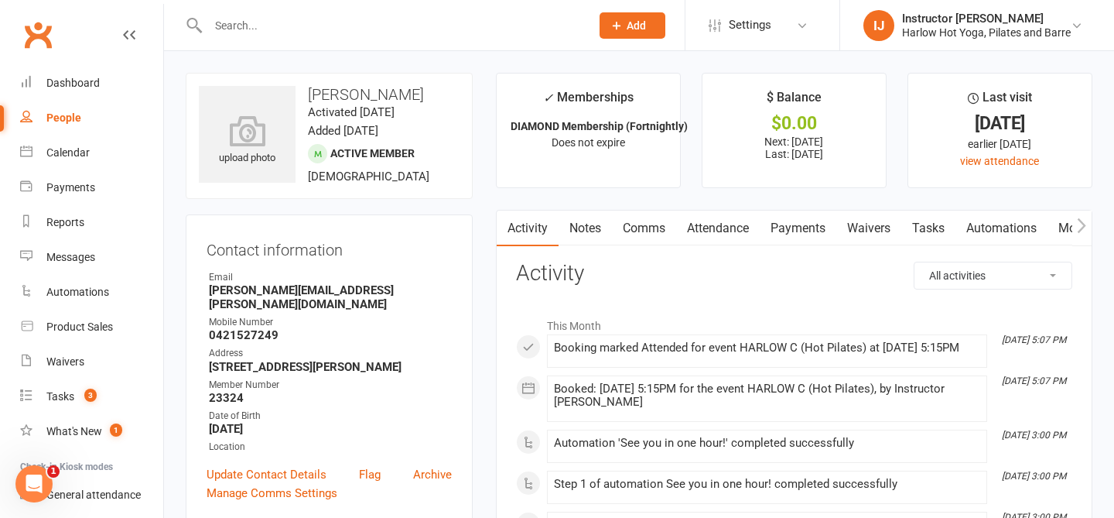
drag, startPoint x: 833, startPoint y: 155, endPoint x: 762, endPoint y: 98, distance: 91.4
click at [762, 98] on li "$ Balance $0.00 Next: 21 Sep 2025 Last: 8 Sep 2025" at bounding box center [794, 130] width 185 height 115
click at [586, 235] on link "Notes" at bounding box center [585, 228] width 53 height 36
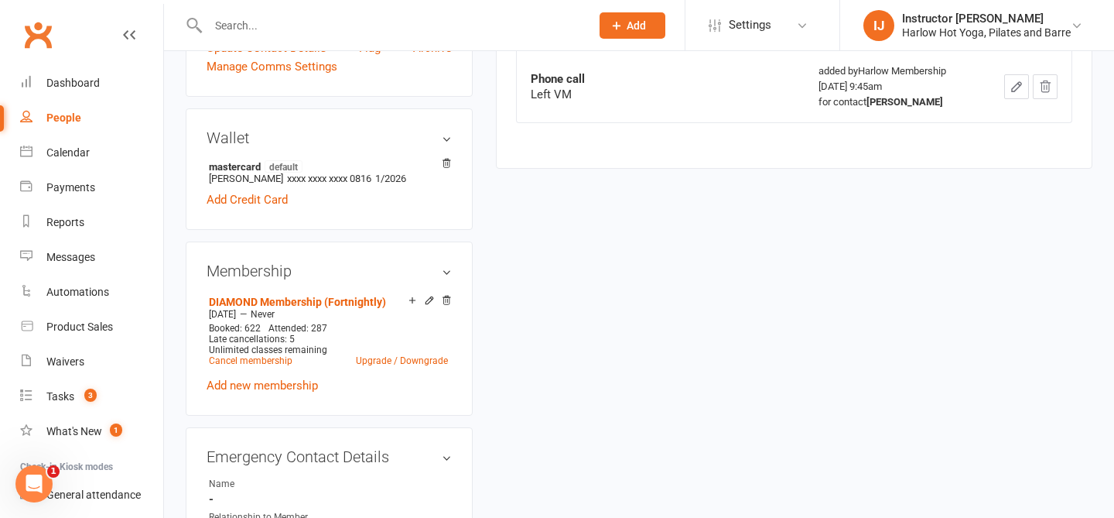
scroll to position [429, 0]
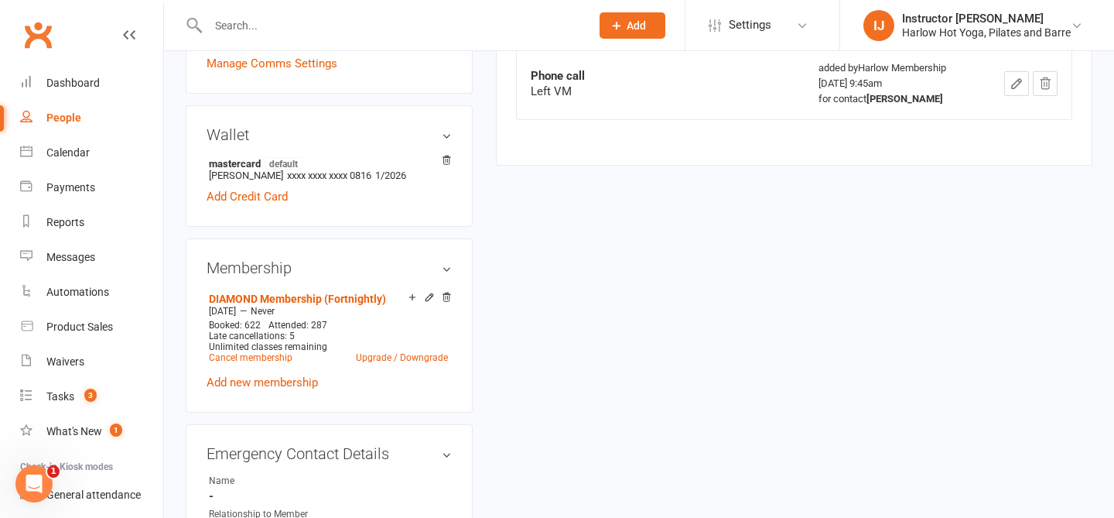
click at [285, 375] on link "Add new membership" at bounding box center [262, 382] width 111 height 14
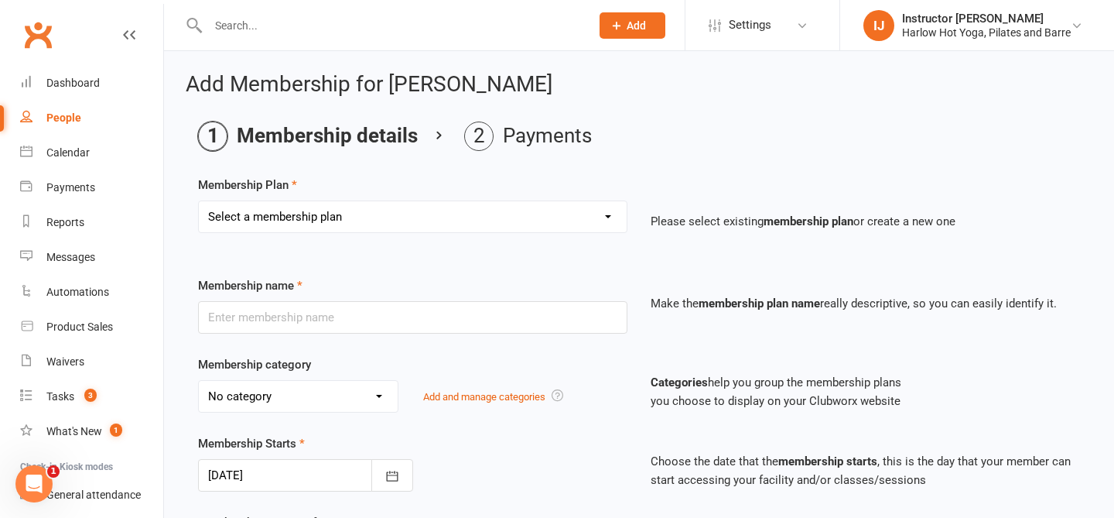
click at [313, 230] on select "Select a membership plan Create new Membership Plan Shared Class Pass Harlow Gi…" at bounding box center [413, 216] width 428 height 31
select select "29"
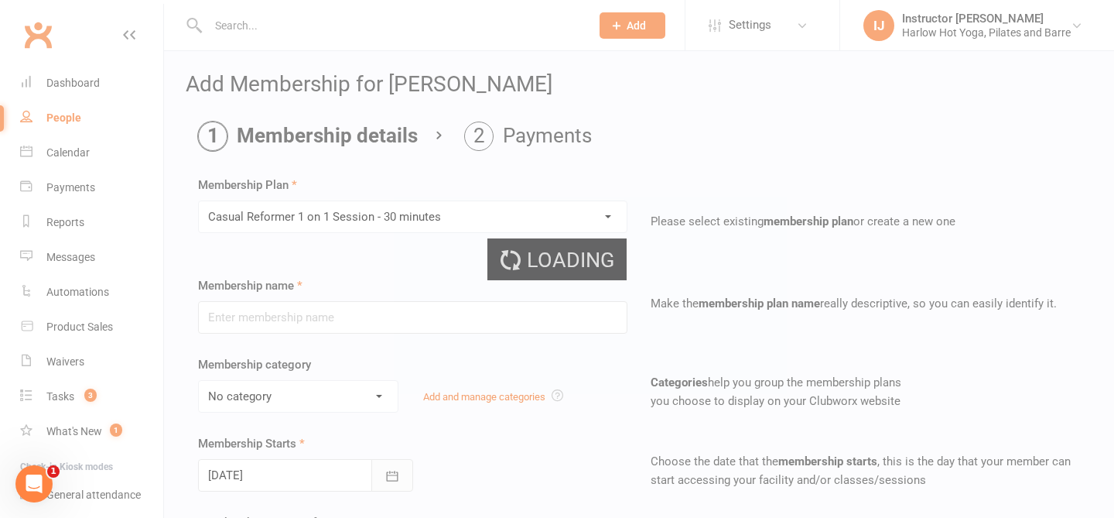
type input "Casual Reformer 1 on 1 Session - 30 minutes"
select select "9"
type input "3"
select select "2"
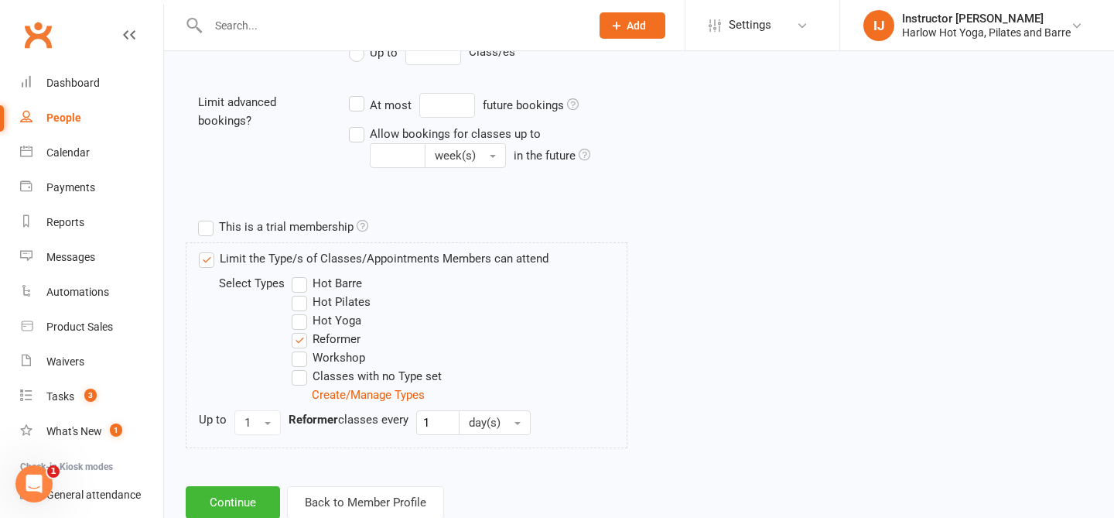
scroll to position [653, 0]
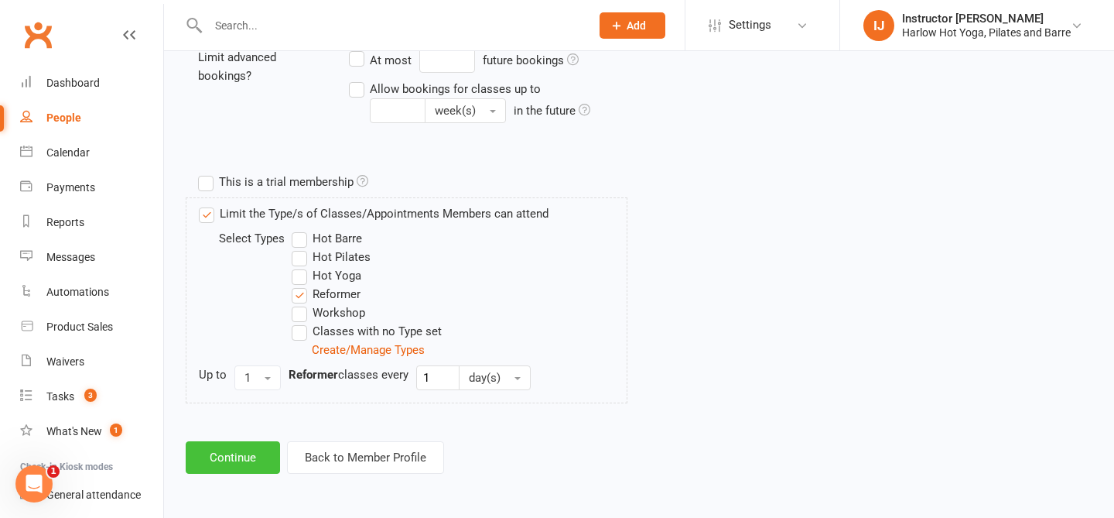
click at [248, 457] on button "Continue" at bounding box center [233, 457] width 94 height 33
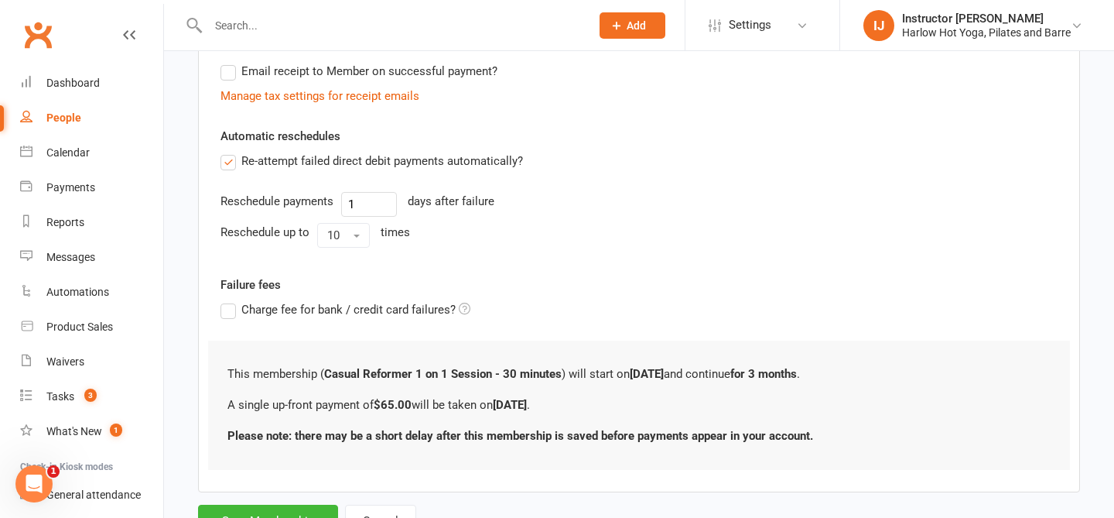
scroll to position [387, 0]
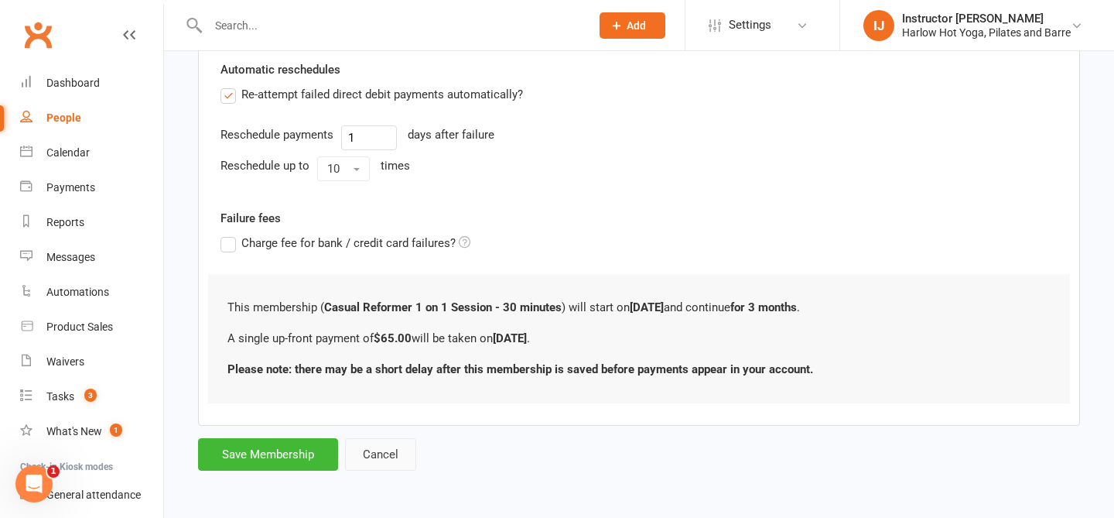
click at [392, 457] on button "Cancel" at bounding box center [380, 454] width 71 height 33
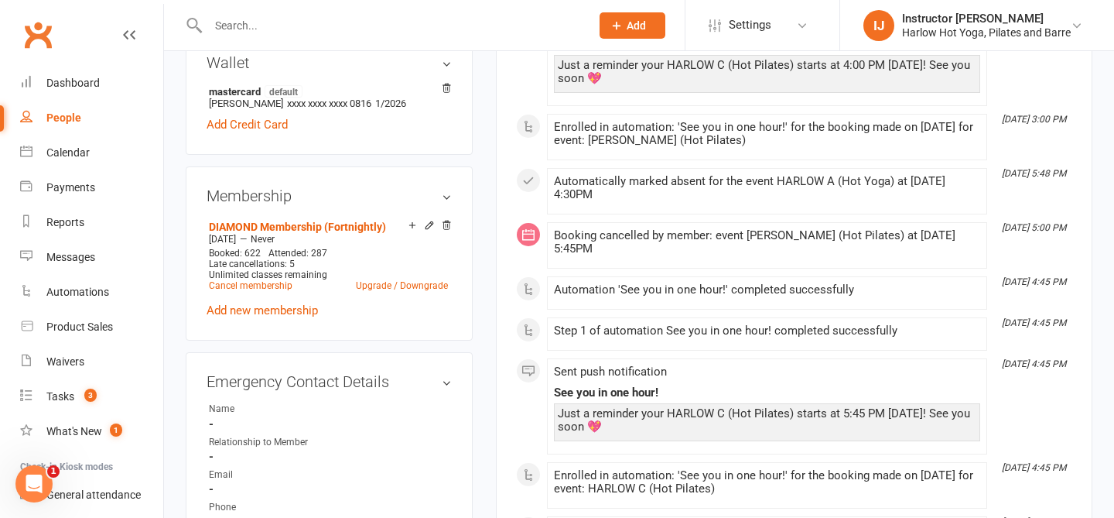
scroll to position [547, 0]
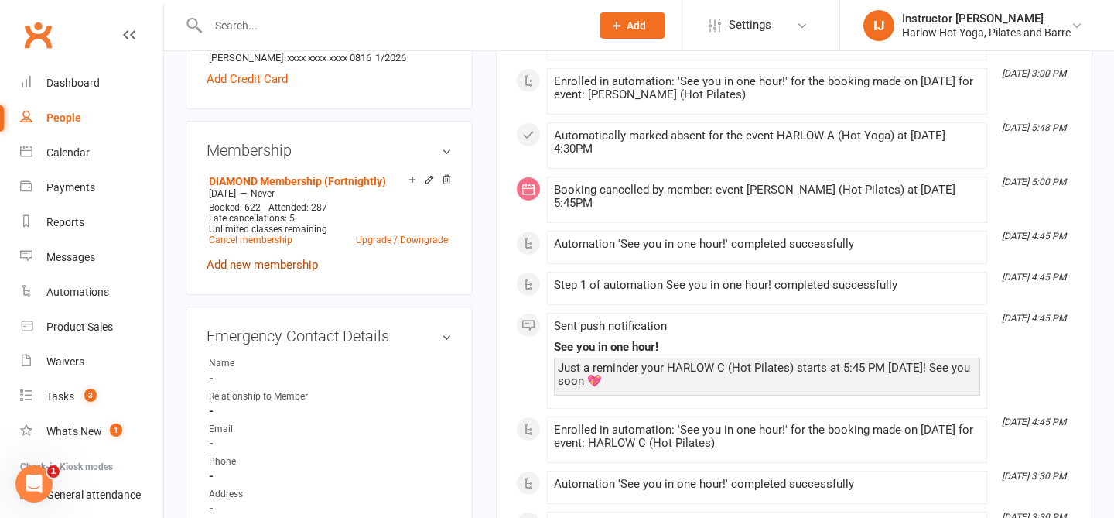
click at [283, 258] on link "Add new membership" at bounding box center [262, 265] width 111 height 14
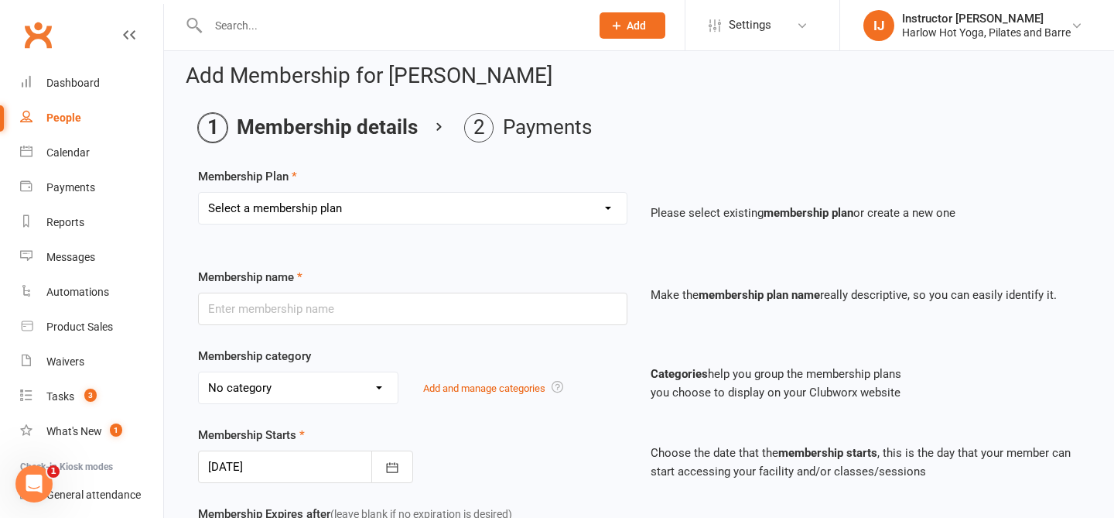
scroll to position [9, 0]
click at [426, 214] on select "Select a membership plan Create new Membership Plan Shared Class Pass Harlow Gi…" at bounding box center [413, 207] width 428 height 31
select select "31"
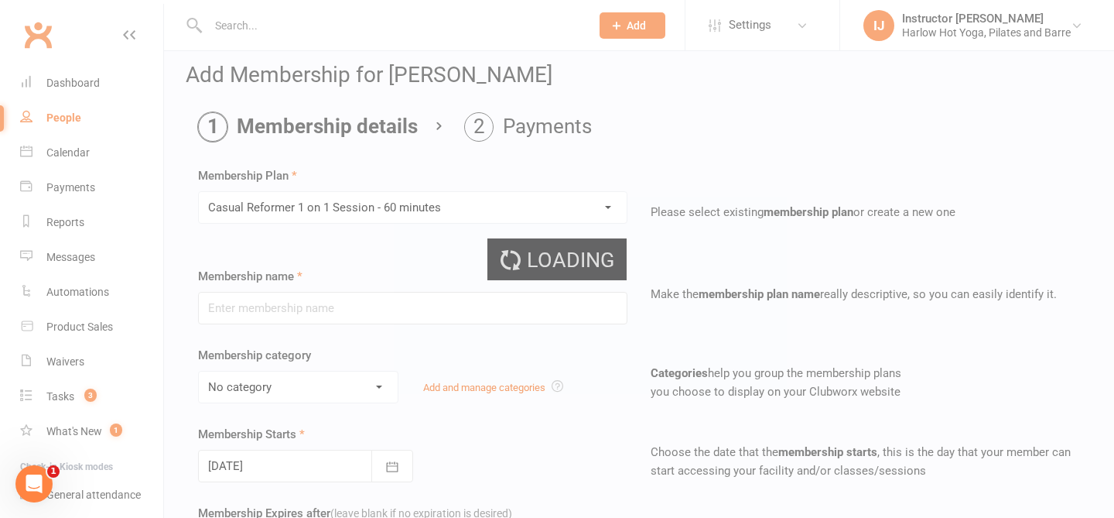
type input "Casual Reformer 1 on 1 Session - 60 minutes"
select select "9"
type input "3"
select select "2"
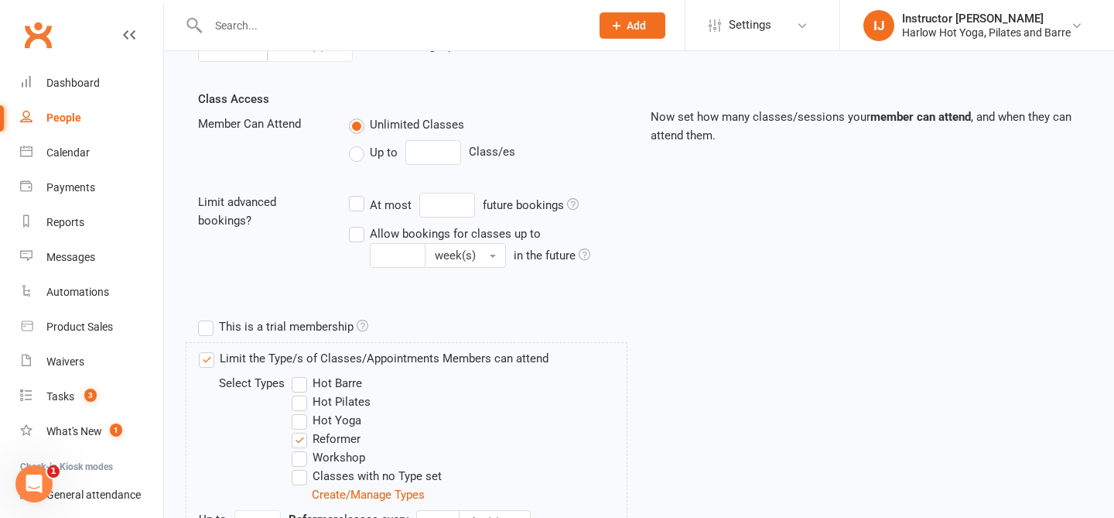
scroll to position [653, 0]
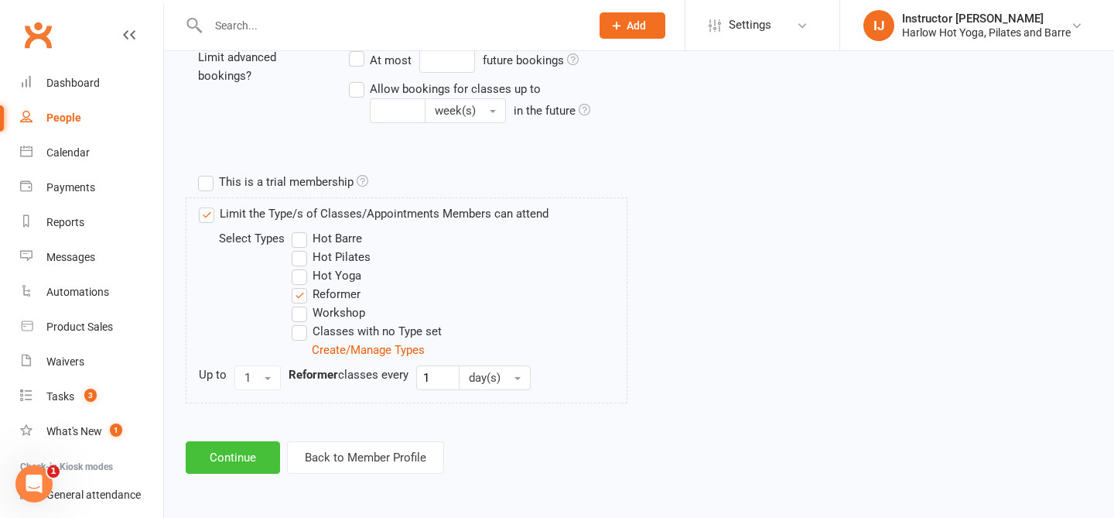
click at [252, 448] on button "Continue" at bounding box center [233, 457] width 94 height 33
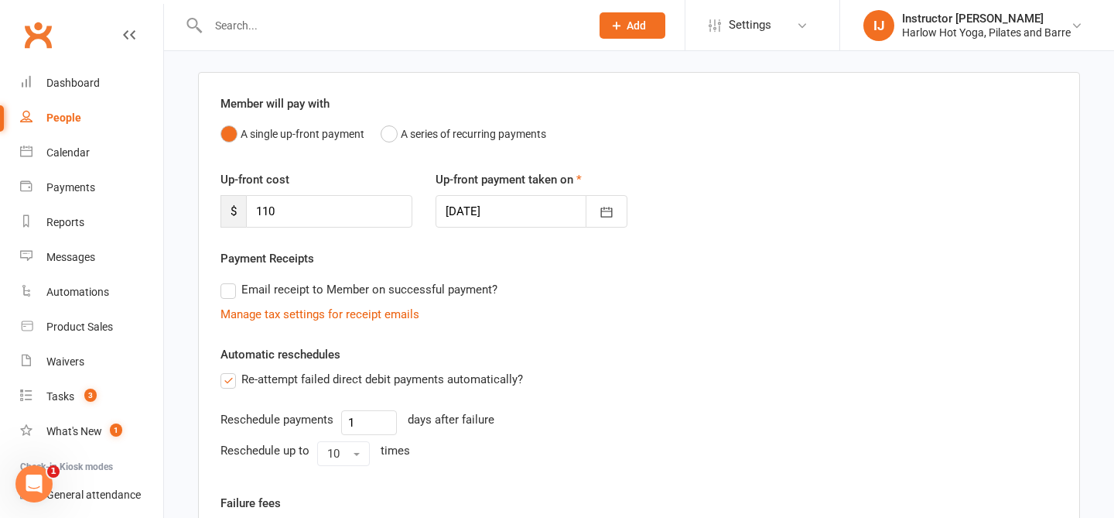
scroll to position [108, 0]
